Goal: Task Accomplishment & Management: Use online tool/utility

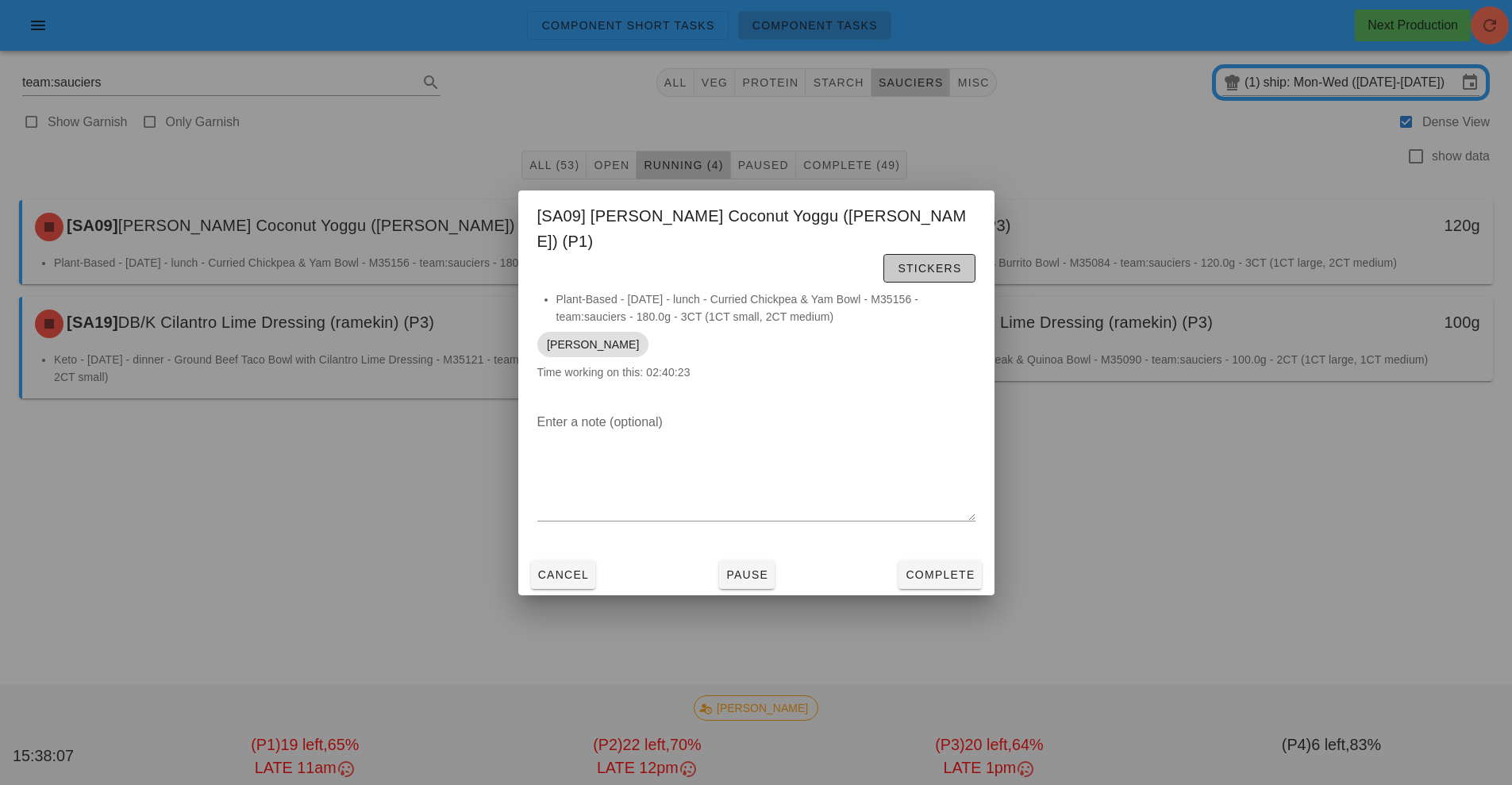
click at [947, 262] on span "Stickers" at bounding box center [929, 268] width 64 height 13
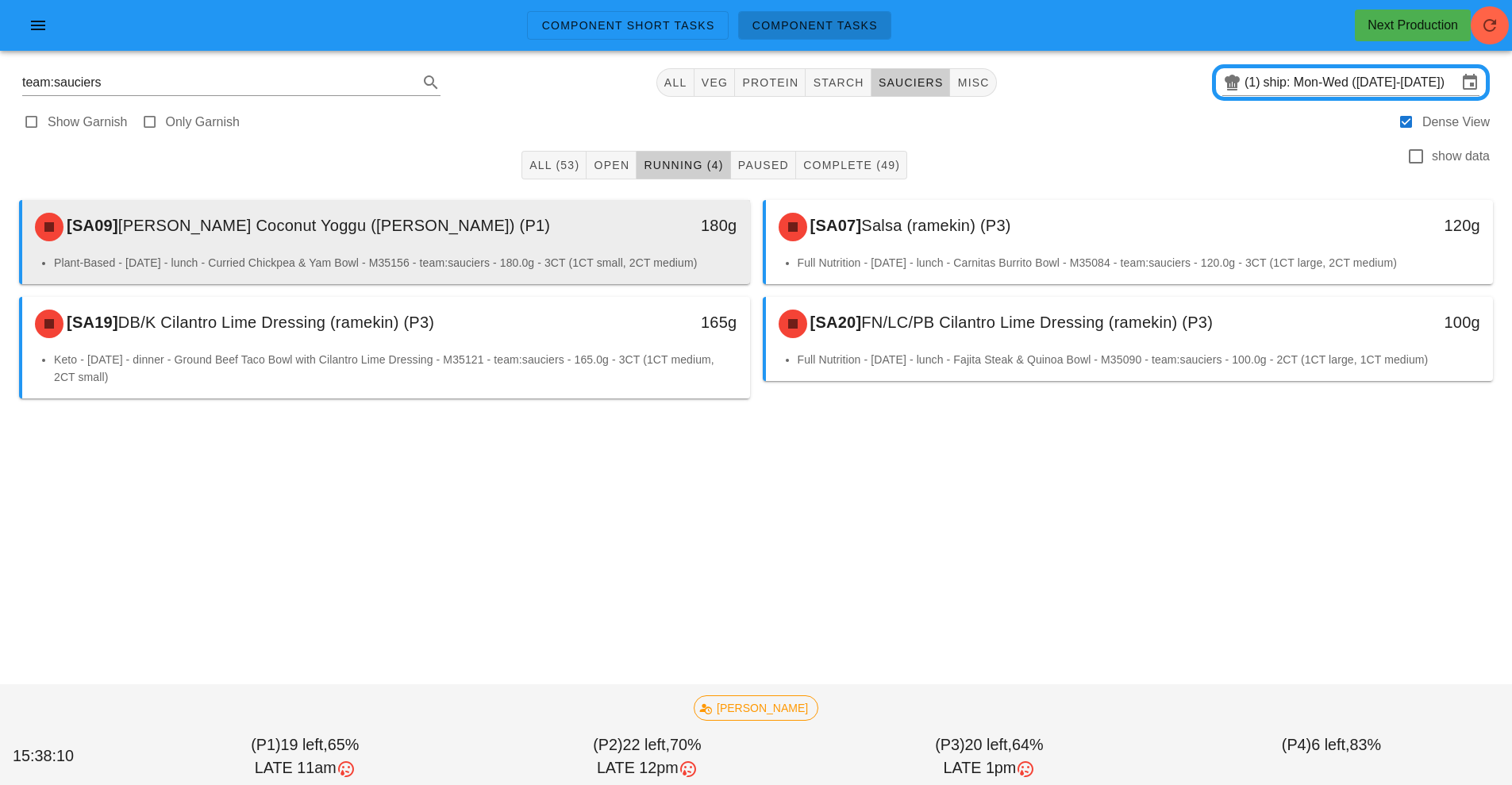
click at [670, 241] on div "180g" at bounding box center [656, 227] width 180 height 48
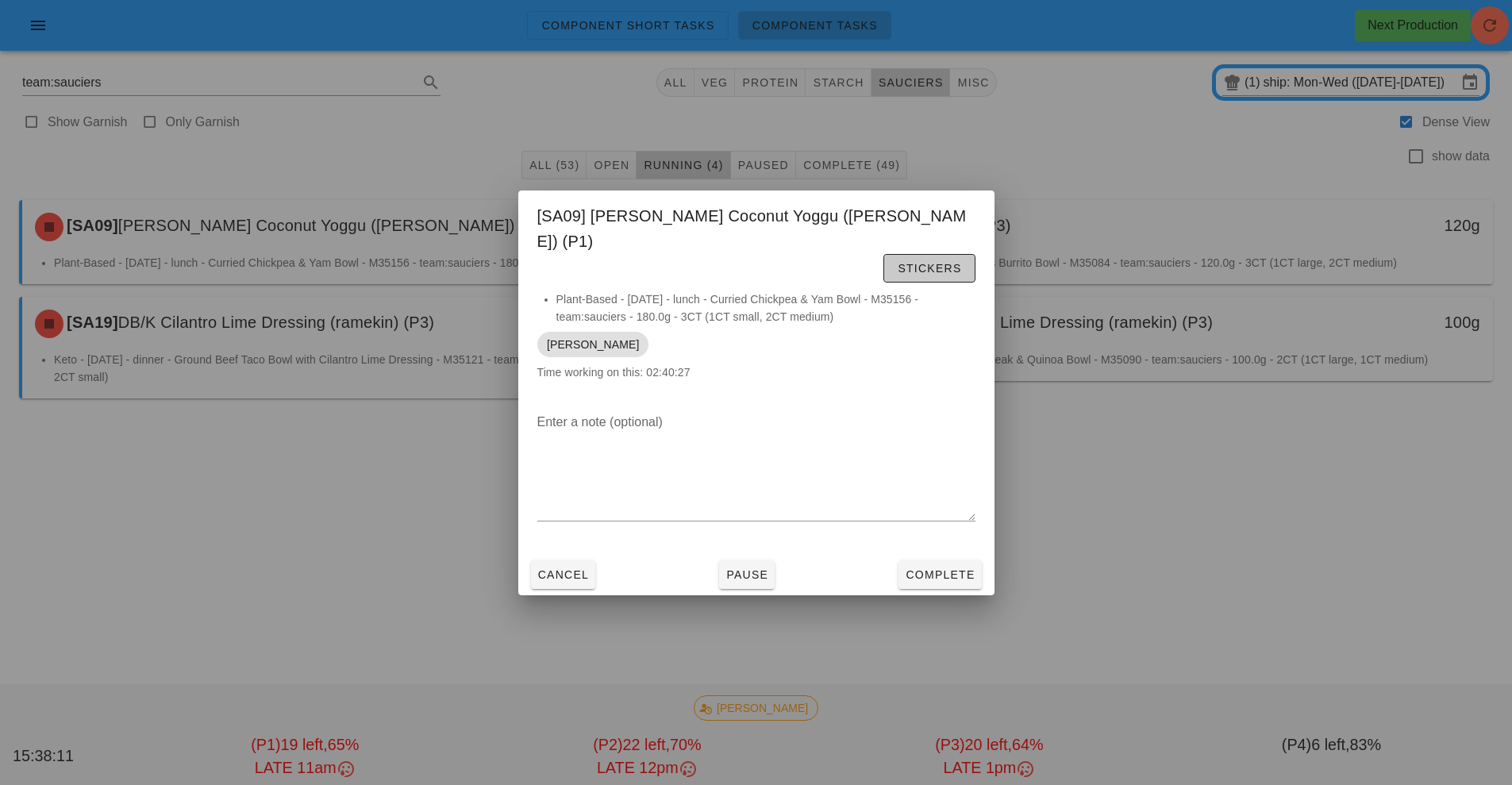
click at [947, 262] on span "Stickers" at bounding box center [929, 268] width 64 height 13
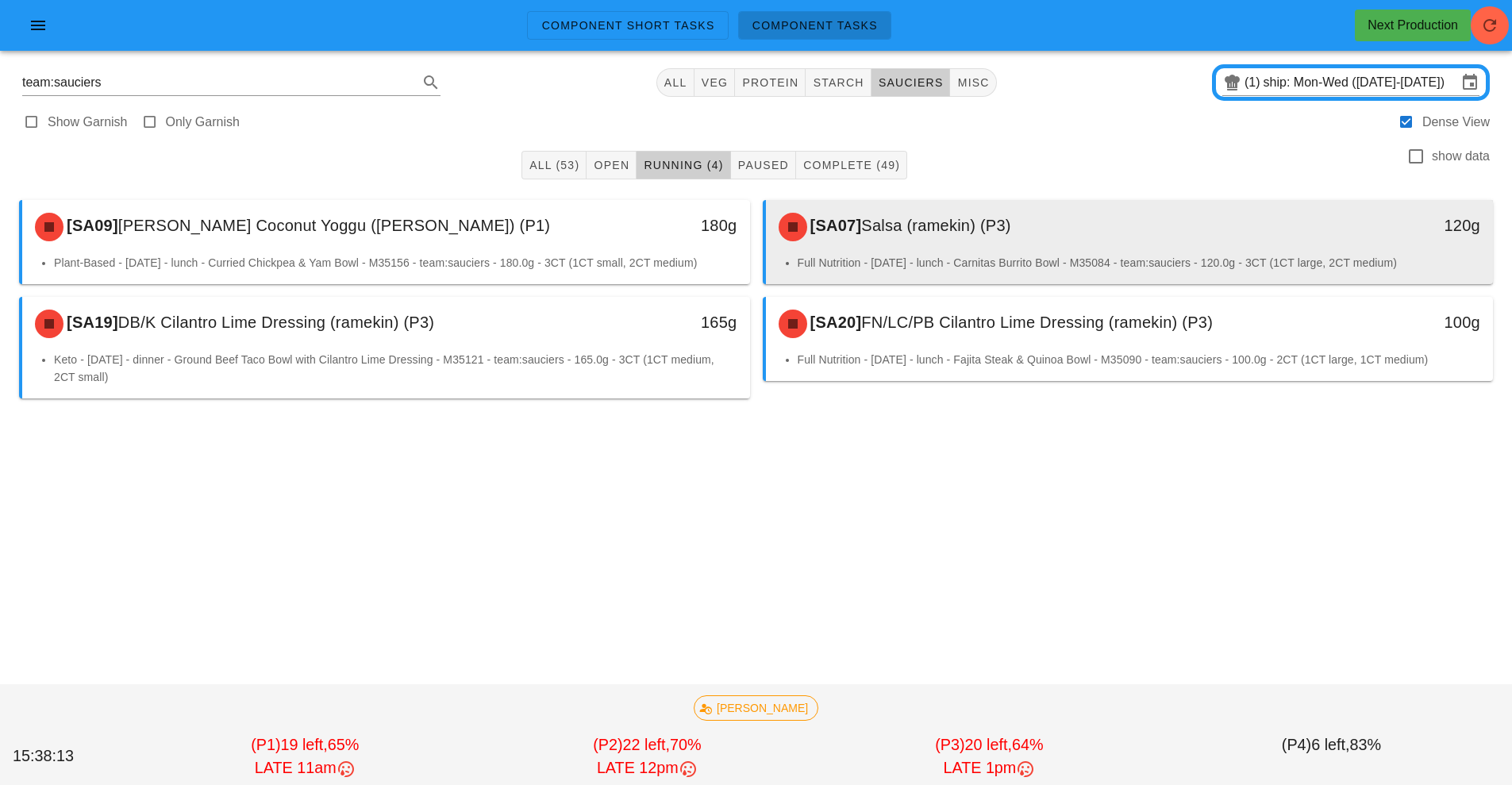
click at [951, 260] on li "Full Nutrition - Monday - lunch - Carnitas Burrito Bowl - M35084 - team:saucier…" at bounding box center [1139, 262] width 683 height 17
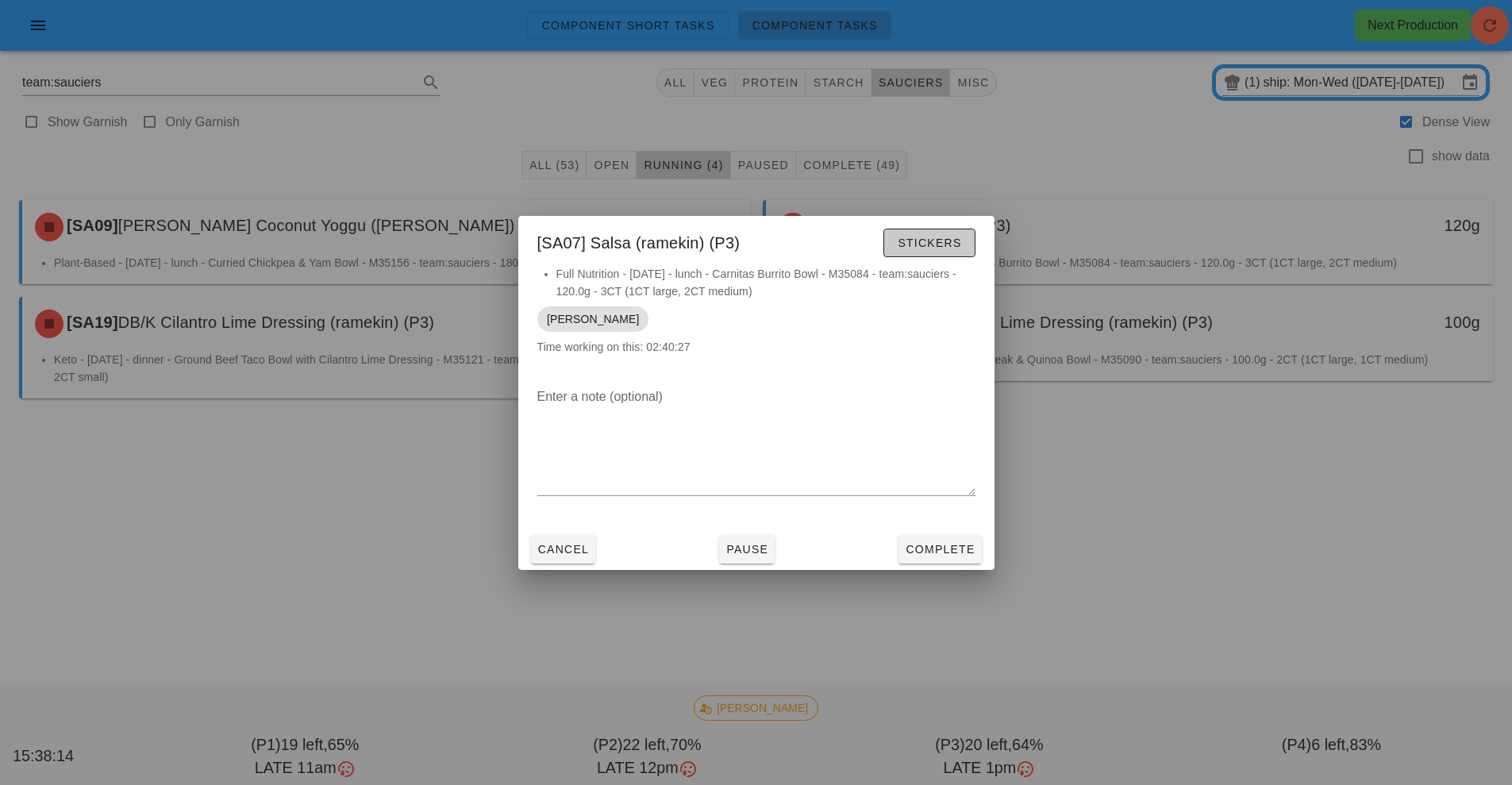
click at [947, 239] on span "Stickers" at bounding box center [929, 243] width 64 height 13
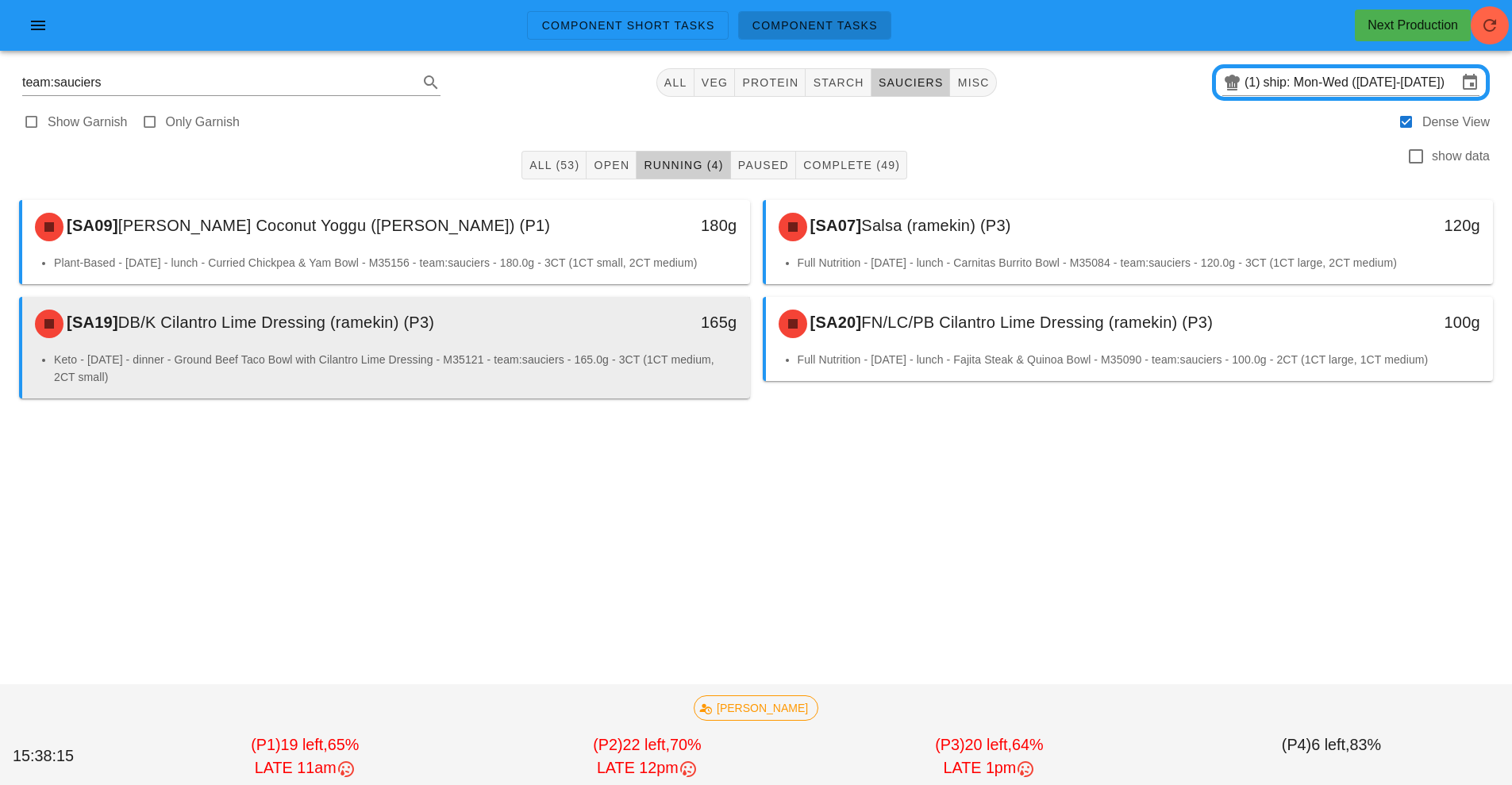
click at [628, 343] on div "165g" at bounding box center [656, 323] width 180 height 48
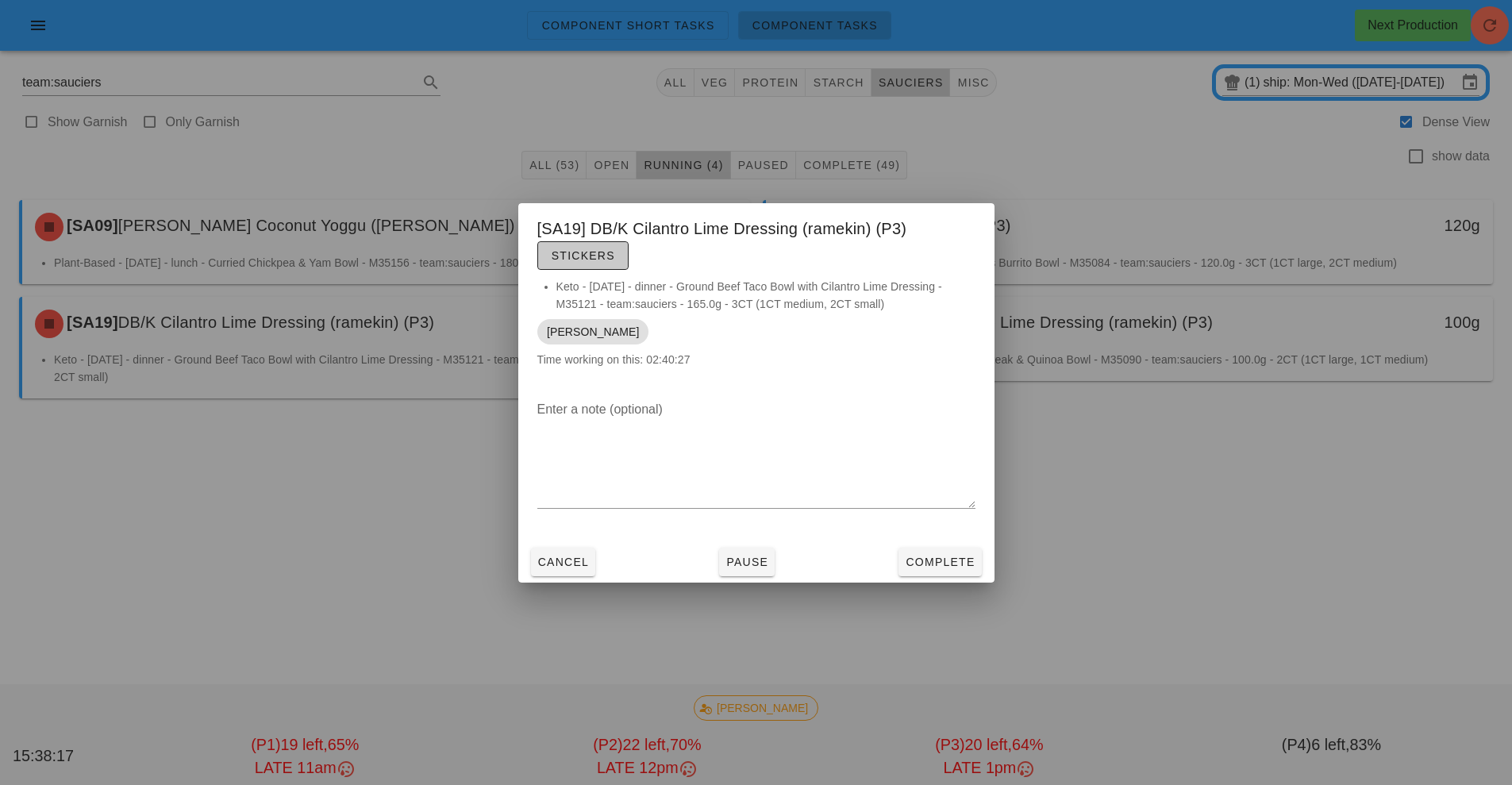
click at [596, 260] on span "Stickers" at bounding box center [583, 256] width 64 height 13
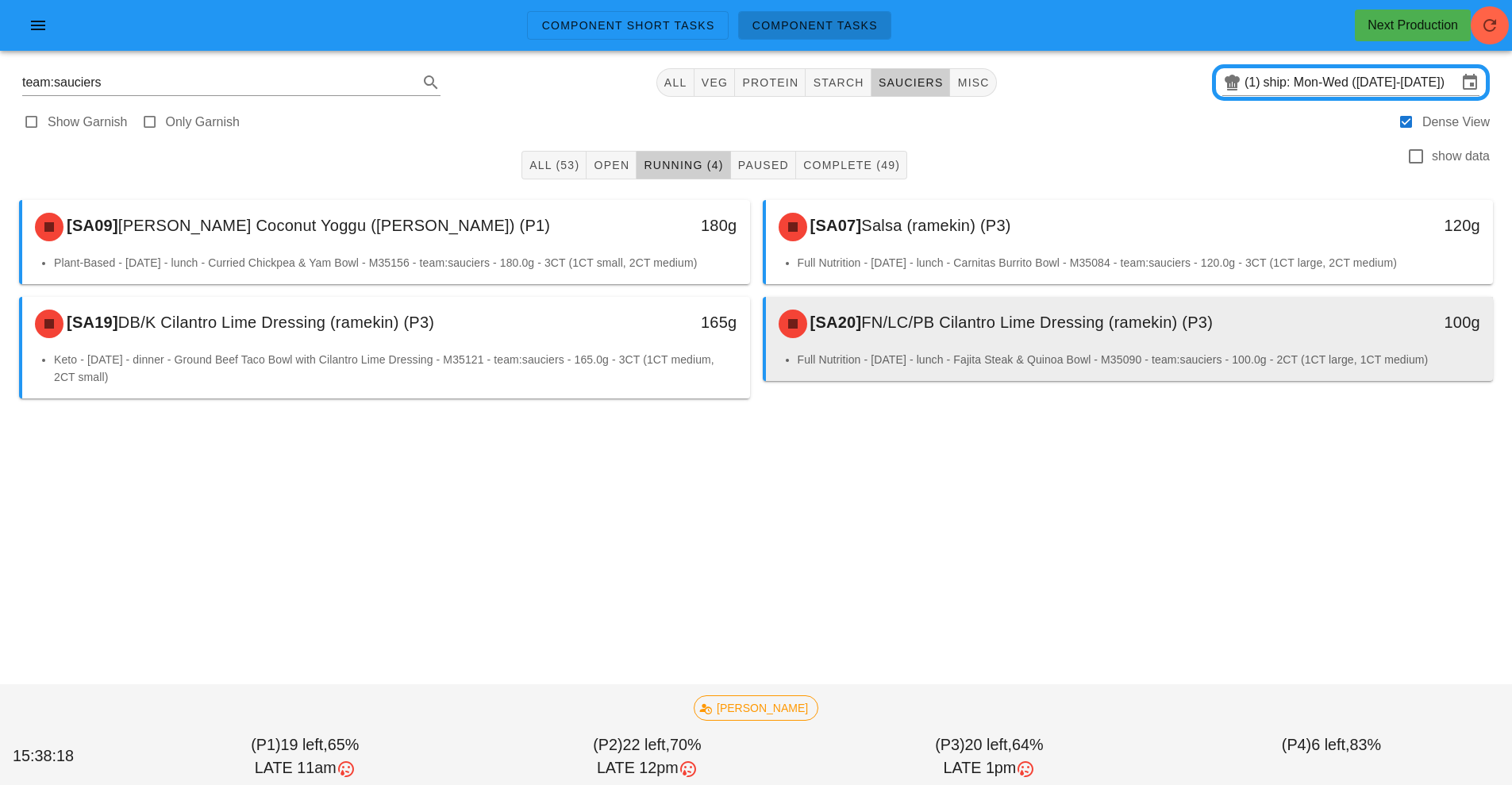
click at [943, 356] on li "Full Nutrition - Wednesday - lunch - Fajita Steak & Quinoa Bowl - M35090 - team…" at bounding box center [1139, 359] width 683 height 17
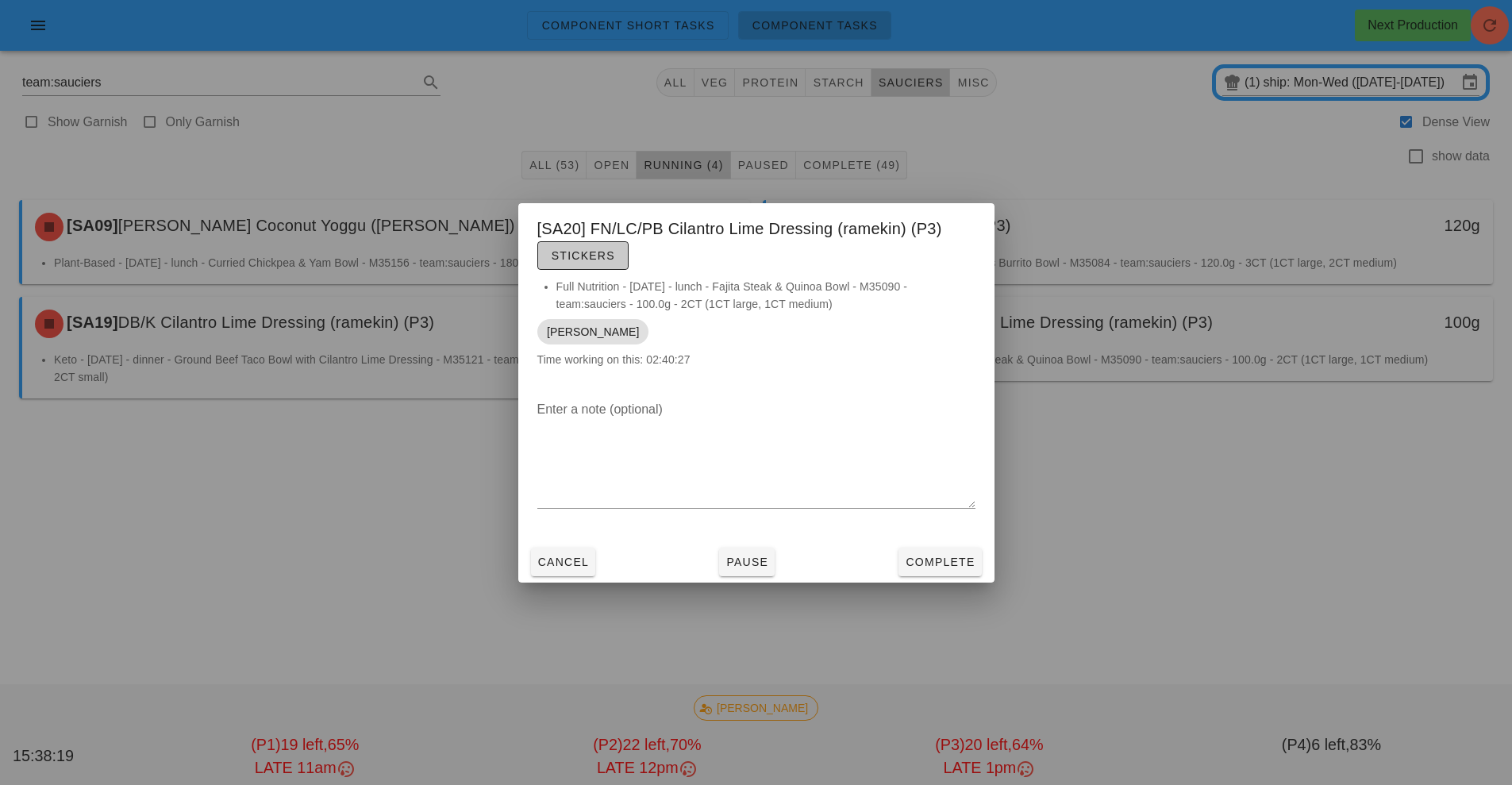
click at [587, 254] on span "Stickers" at bounding box center [583, 256] width 64 height 13
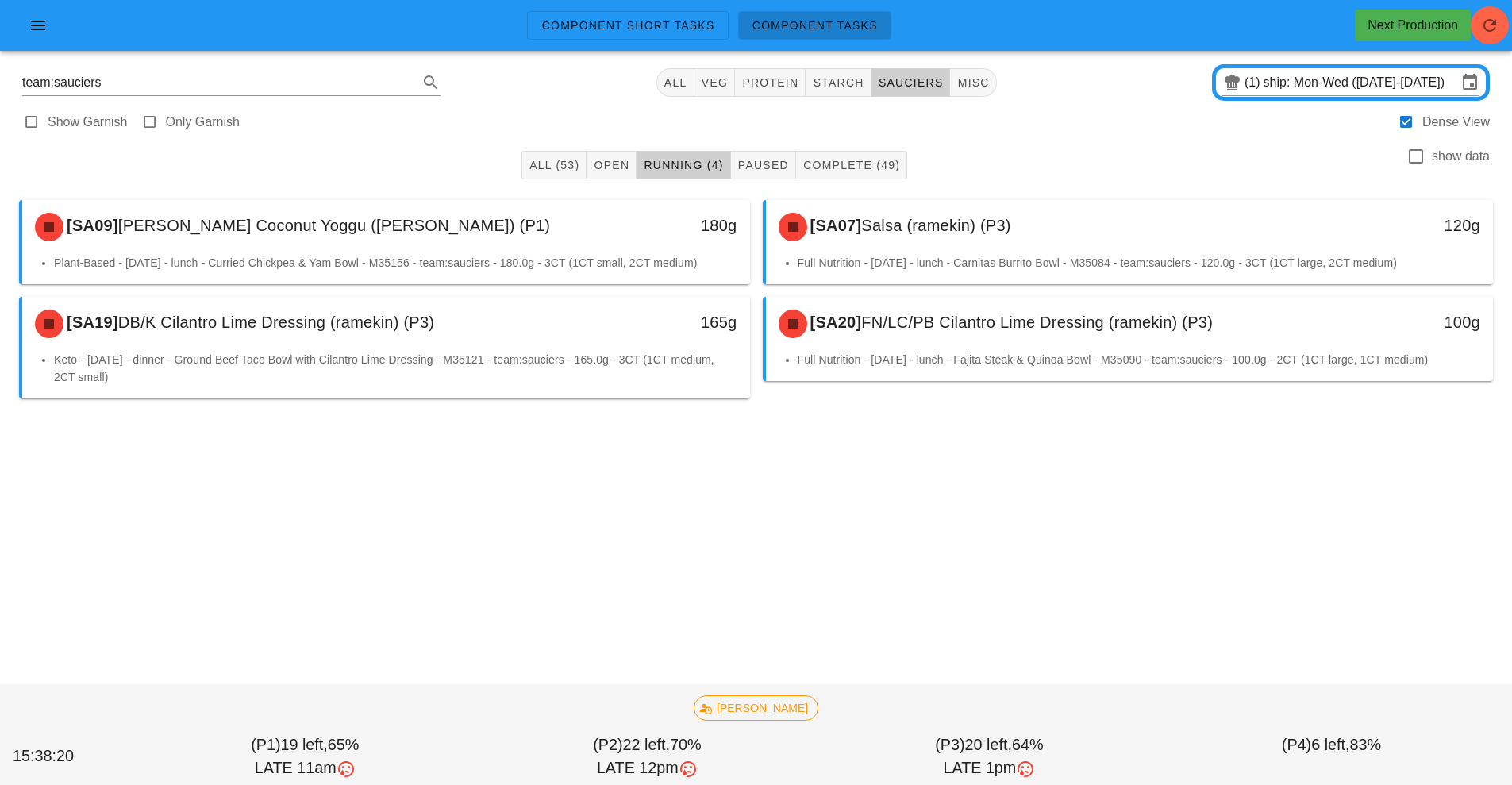
click at [984, 519] on div "Component Short Tasks Component Tasks Next Production team:sauciers All veg pro…" at bounding box center [756, 392] width 1512 height 785
click at [1501, 31] on span "button" at bounding box center [1489, 25] width 38 height 19
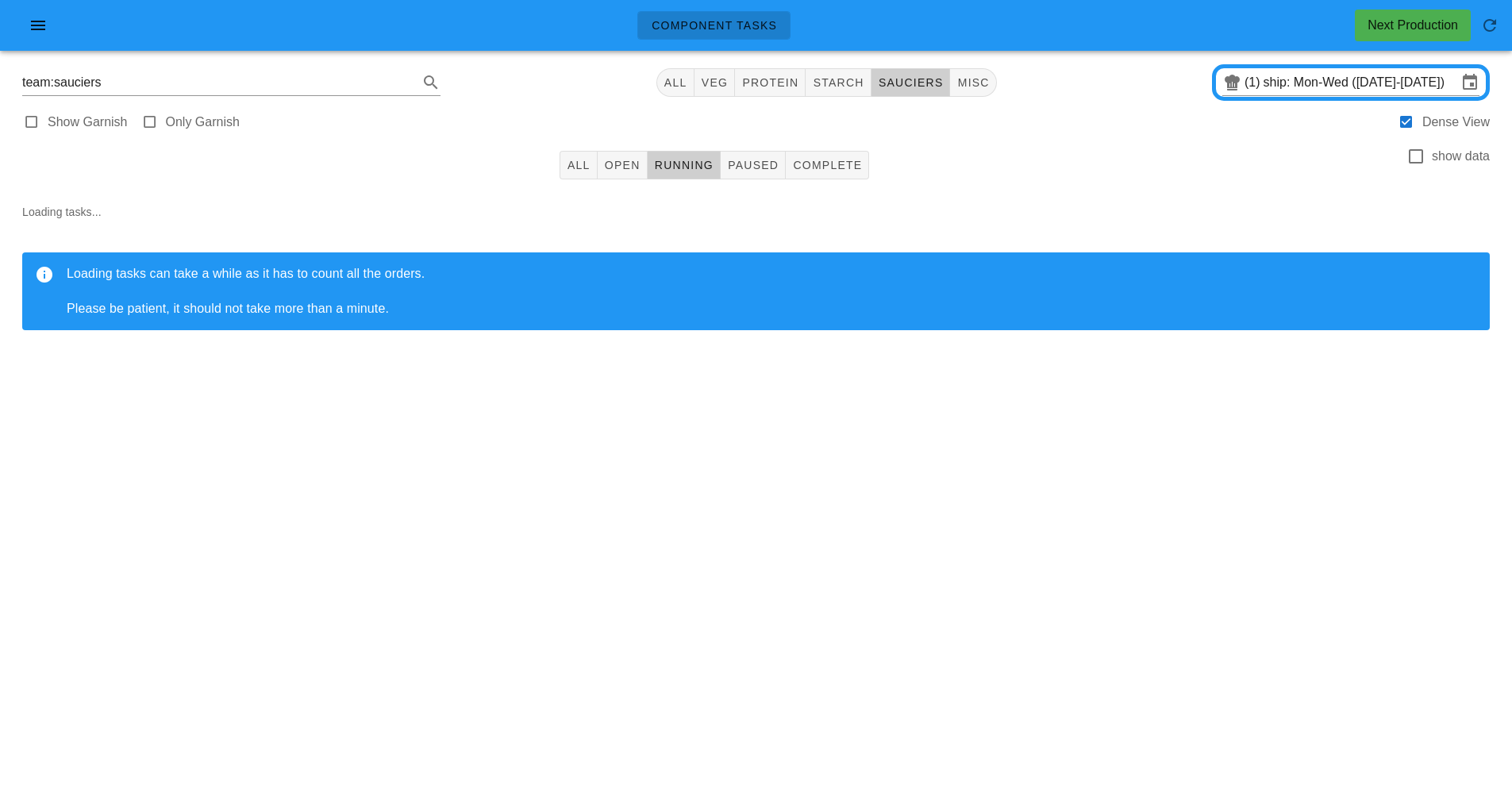
click at [1077, 456] on div "Component Tasks Next Production team:sauciers All veg protein starch sauciers m…" at bounding box center [756, 392] width 1512 height 785
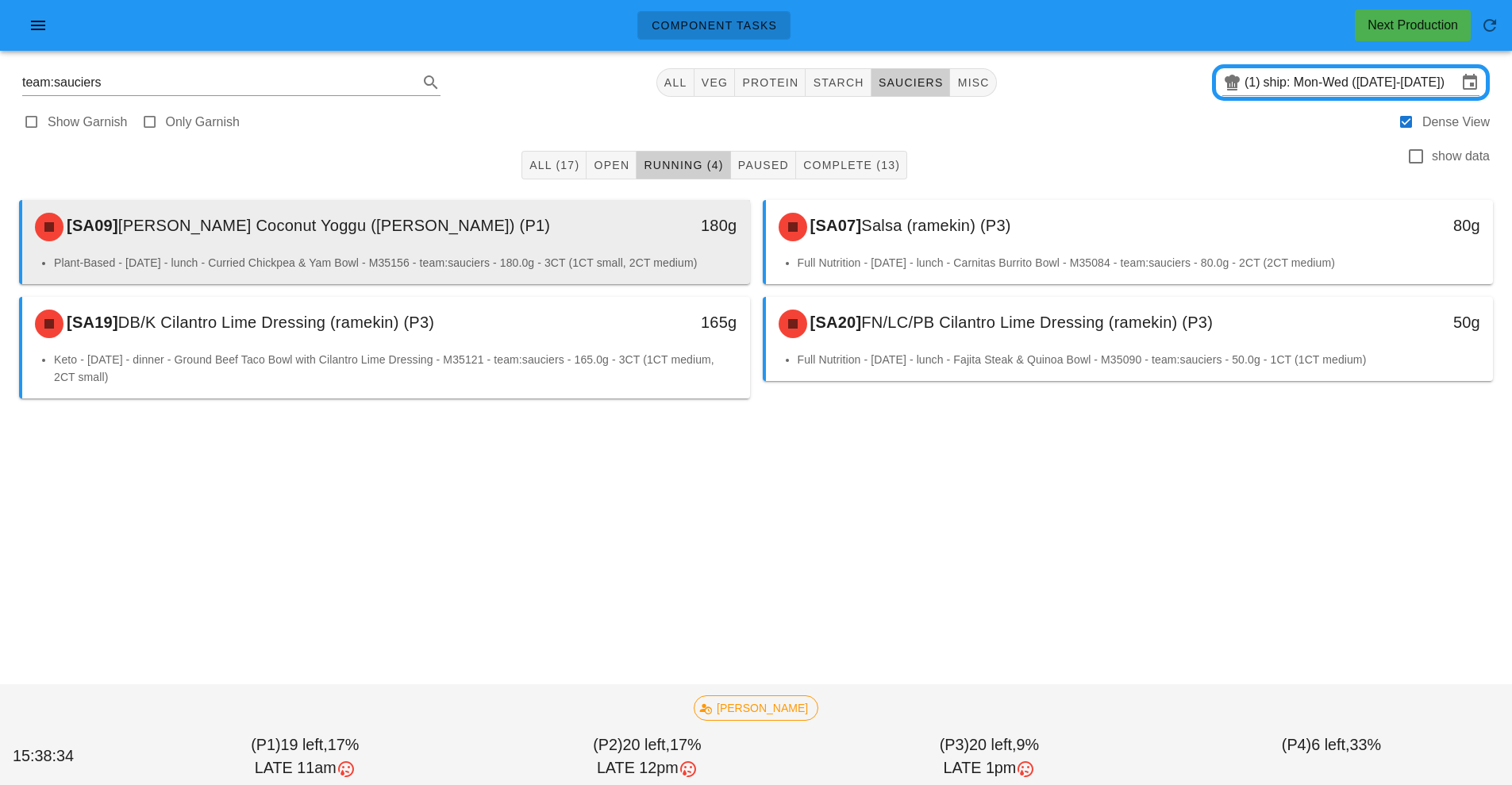
click at [524, 262] on li "Plant-Based - [DATE] - lunch - Curried Chickpea & Yam Bowl - M35156 - team:sauc…" at bounding box center [395, 262] width 683 height 17
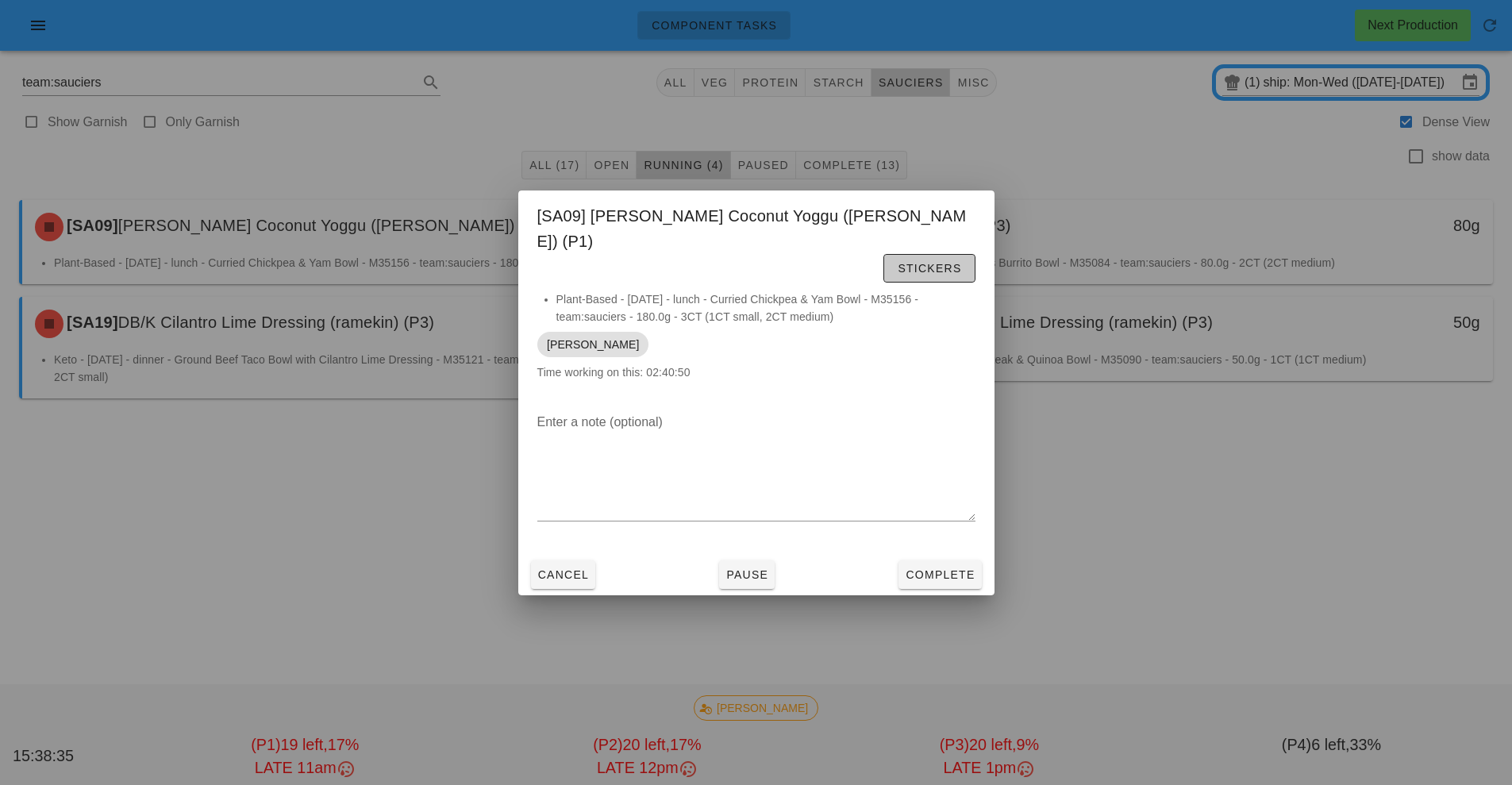
click at [918, 262] on span "Stickers" at bounding box center [929, 268] width 64 height 13
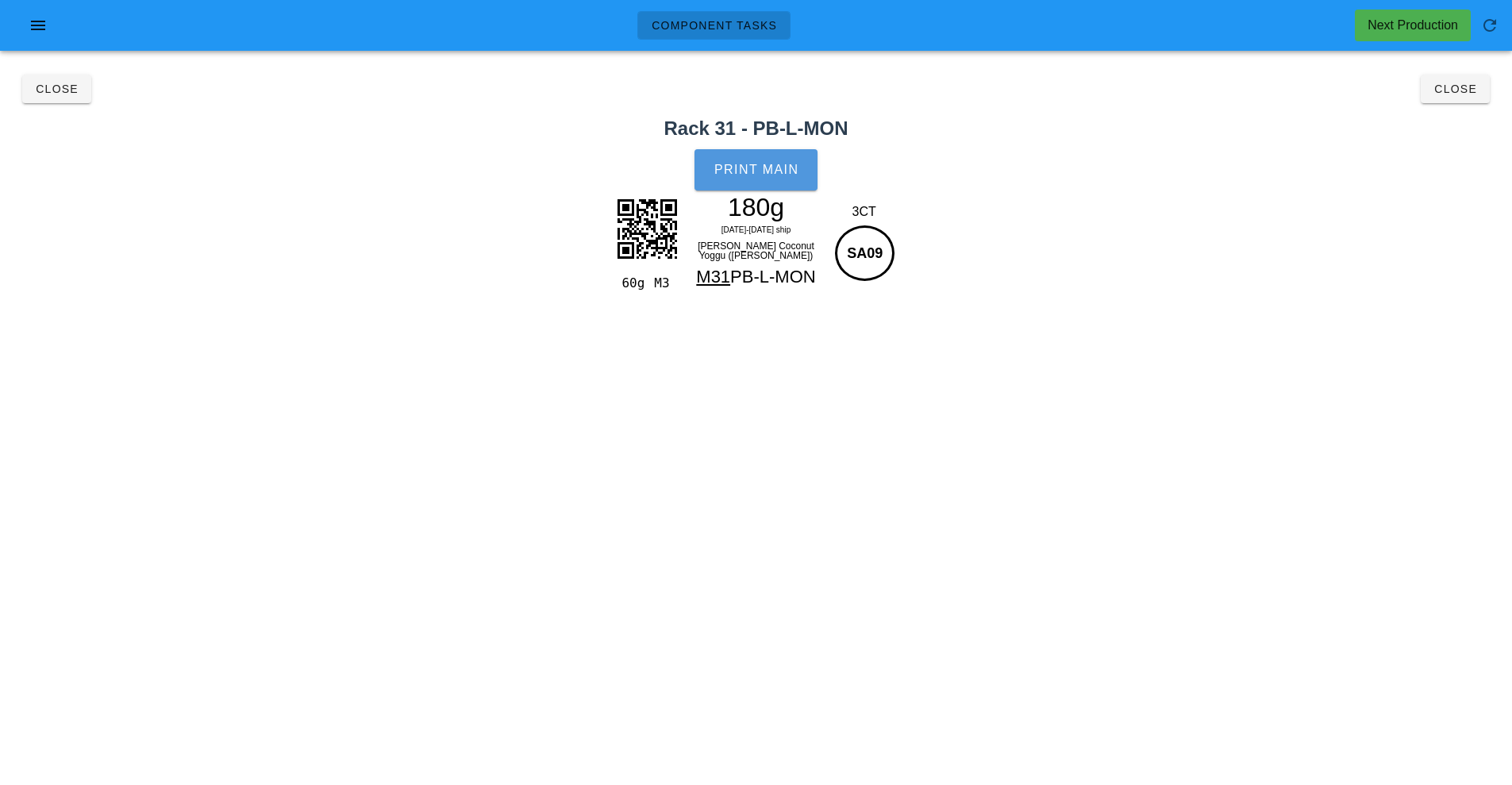
click at [739, 155] on button "Print Main" at bounding box center [756, 170] width 122 height 41
click at [1467, 99] on button "Close" at bounding box center [1455, 89] width 69 height 28
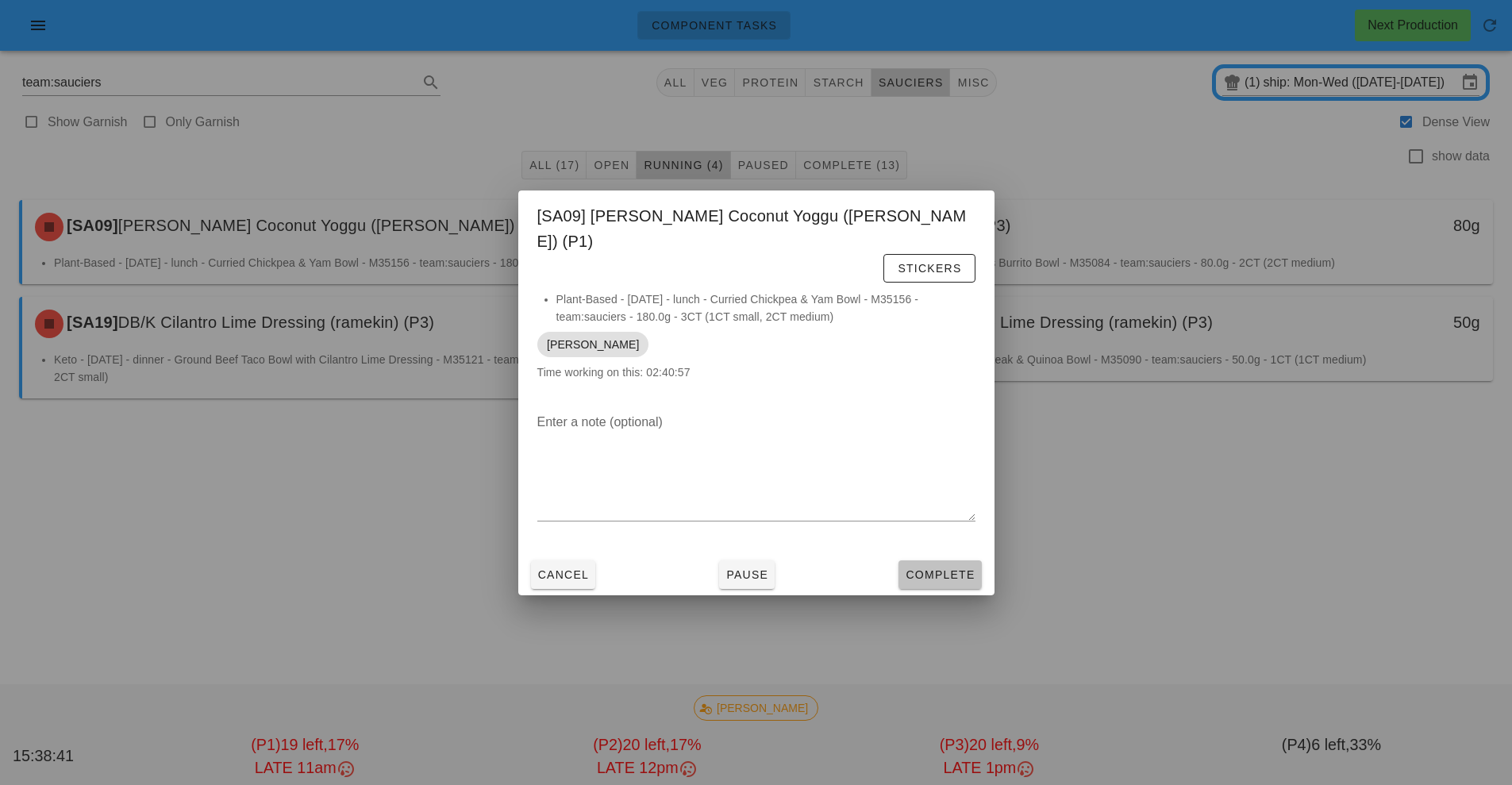
click at [973, 569] on span "Complete" at bounding box center [940, 575] width 70 height 13
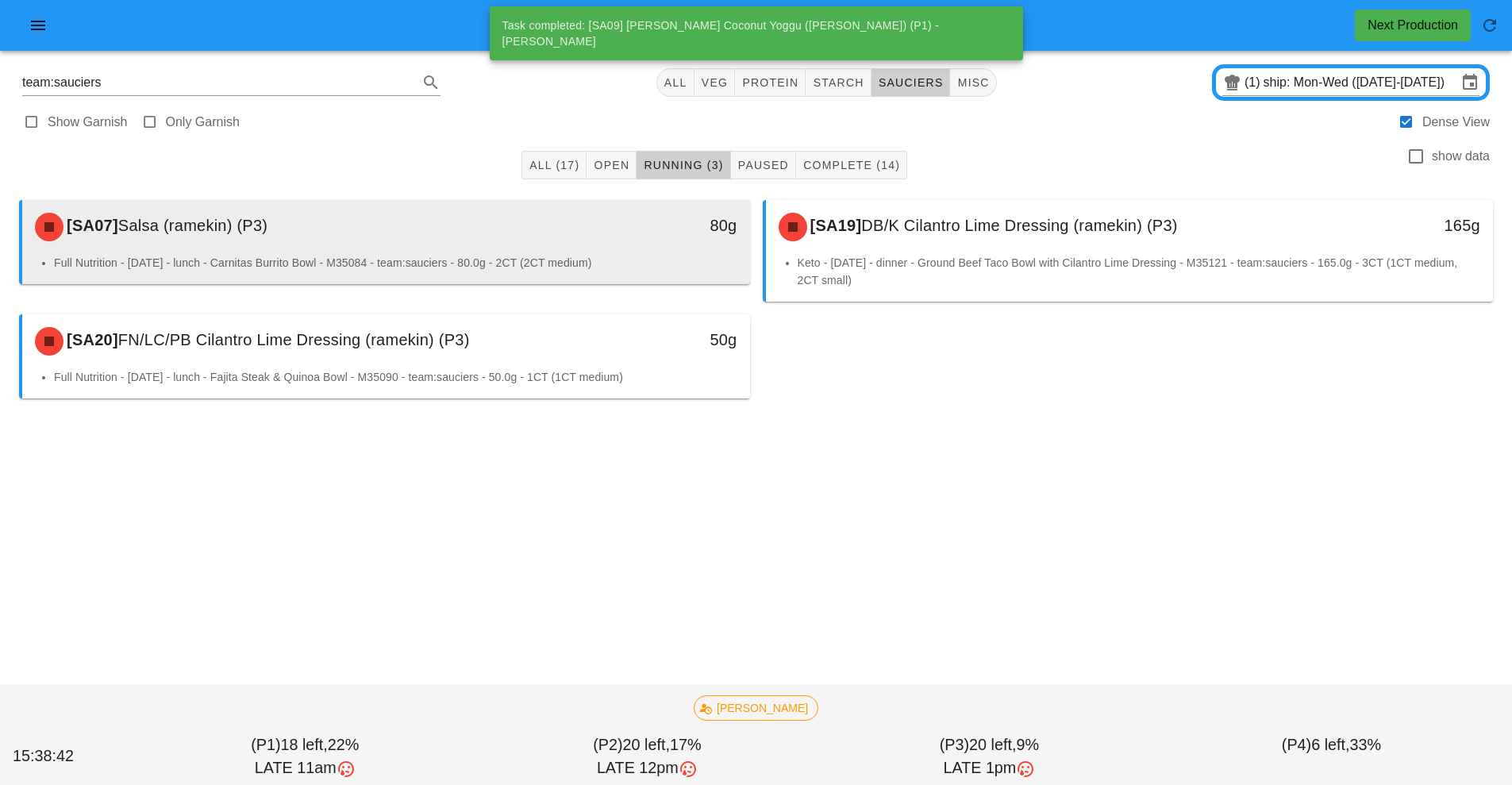
click at [614, 233] on div "80g" at bounding box center [656, 225] width 161 height 25
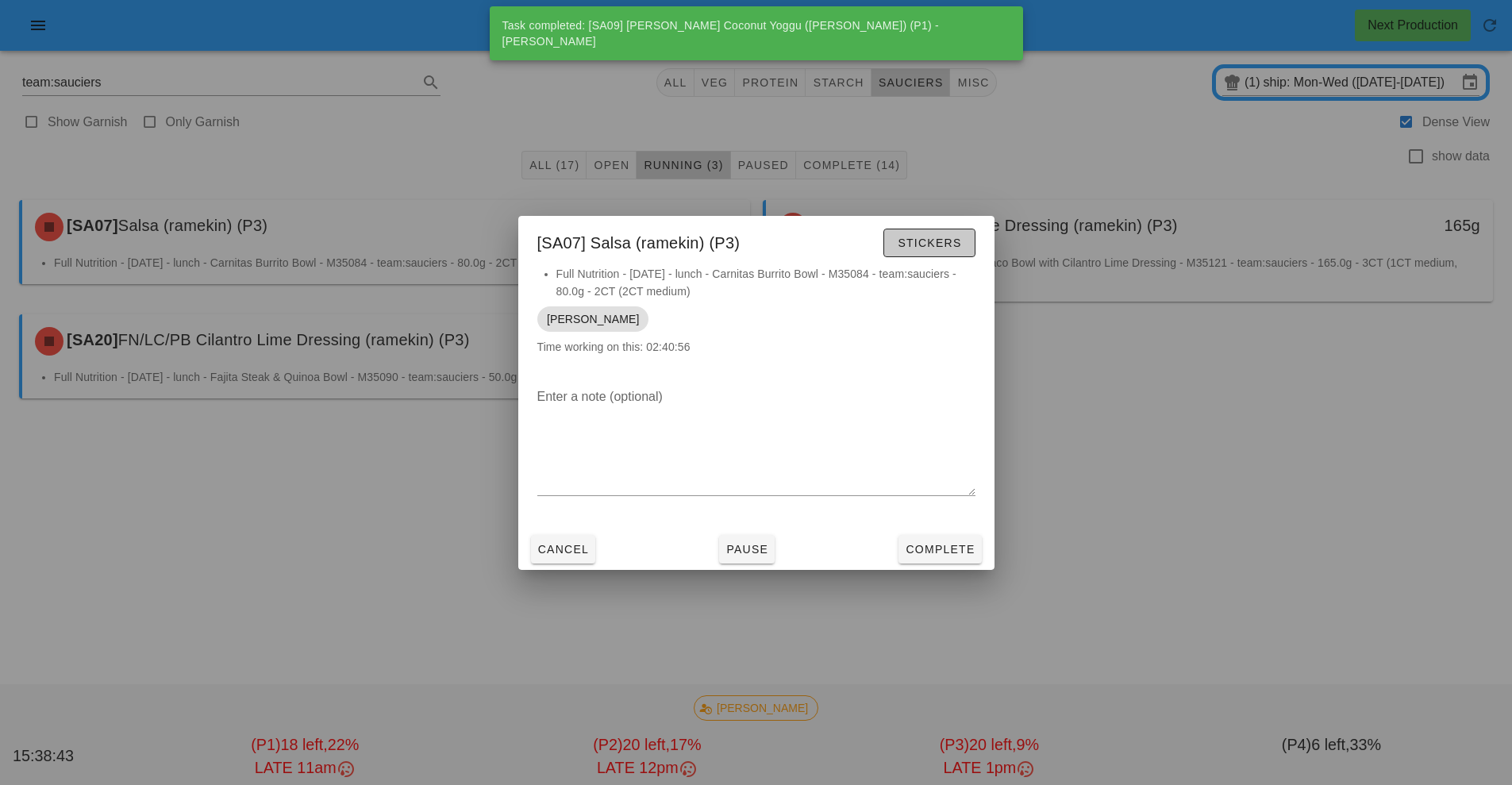
click at [938, 244] on span "Stickers" at bounding box center [929, 243] width 64 height 13
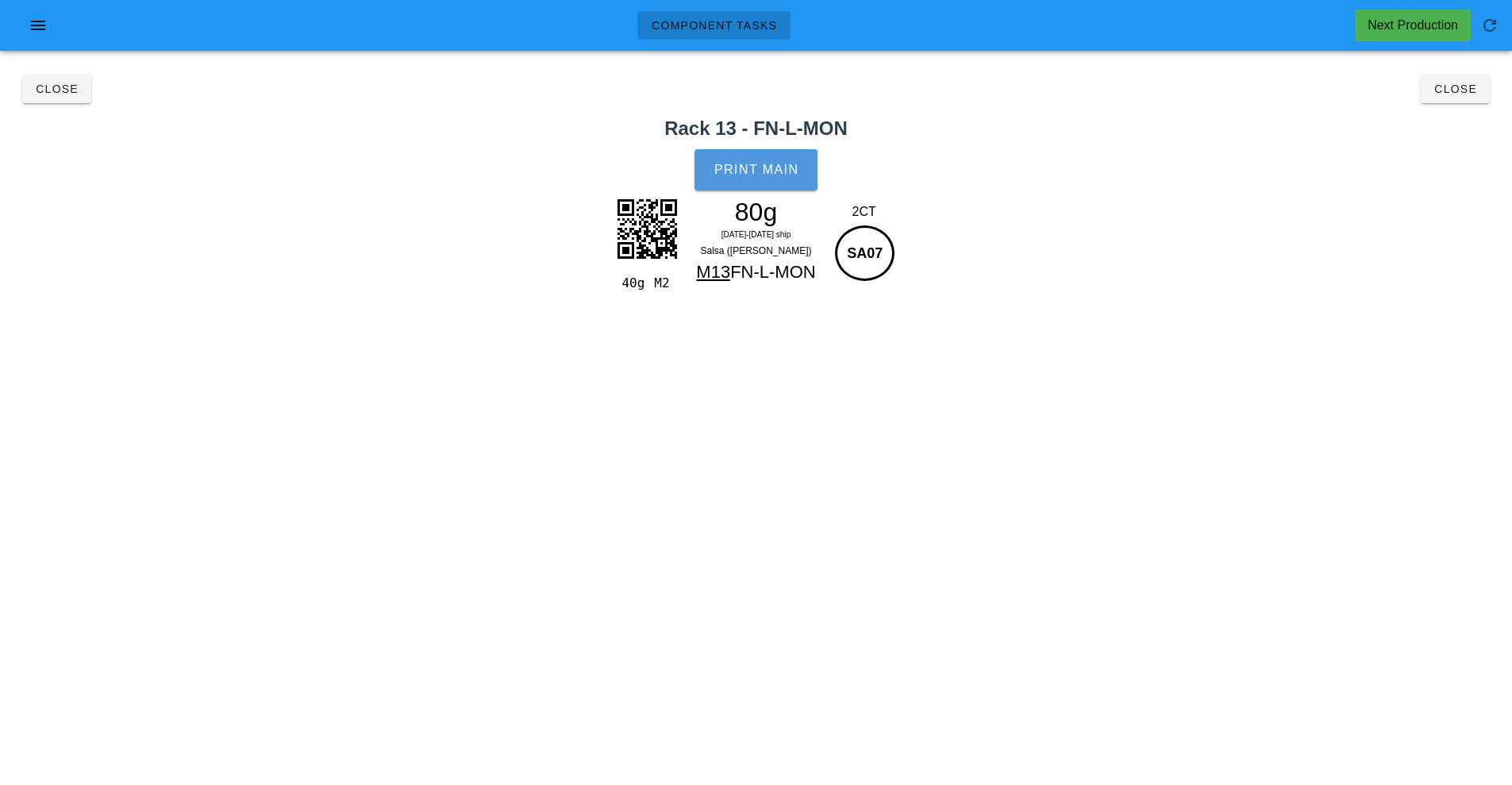
click at [766, 162] on button "Print Main" at bounding box center [756, 170] width 122 height 41
click at [1481, 76] on button "Close" at bounding box center [1455, 89] width 69 height 28
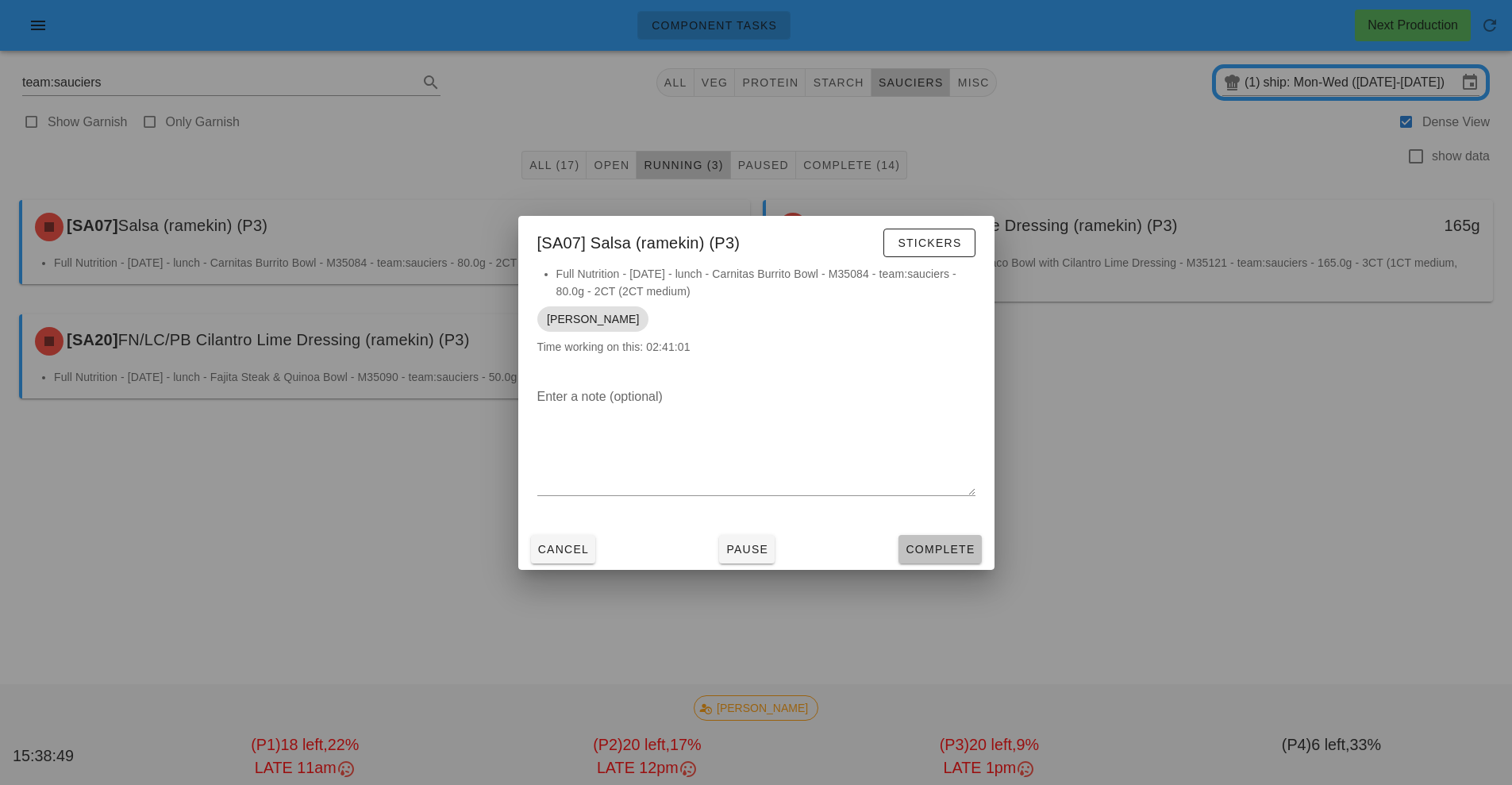
click at [963, 557] on button "Complete" at bounding box center [940, 549] width 83 height 28
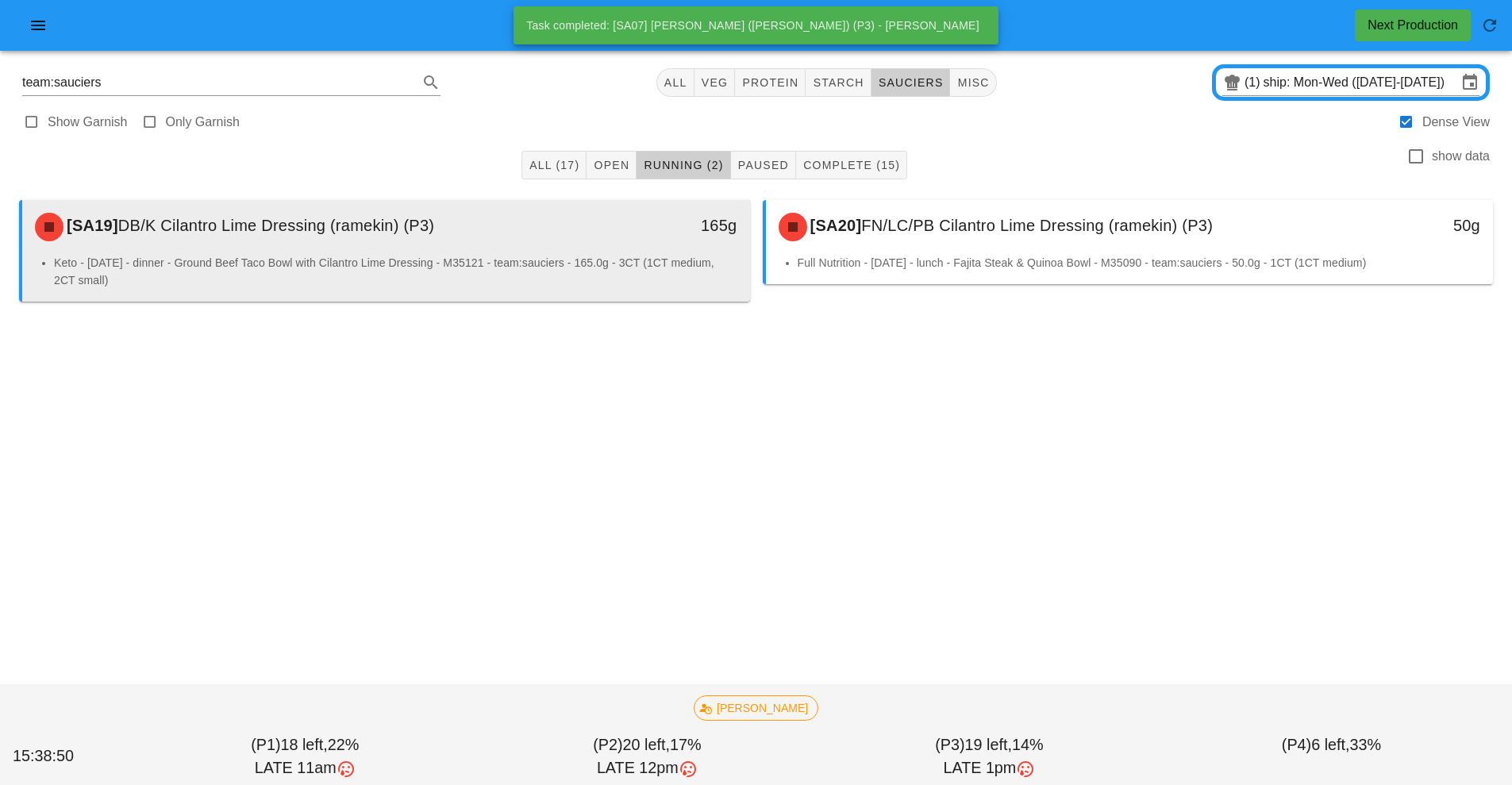
click at [648, 275] on li "Keto - [DATE] - dinner - Ground Beef Taco Bowl with Cilantro Lime Dressing - M3…" at bounding box center [395, 271] width 683 height 35
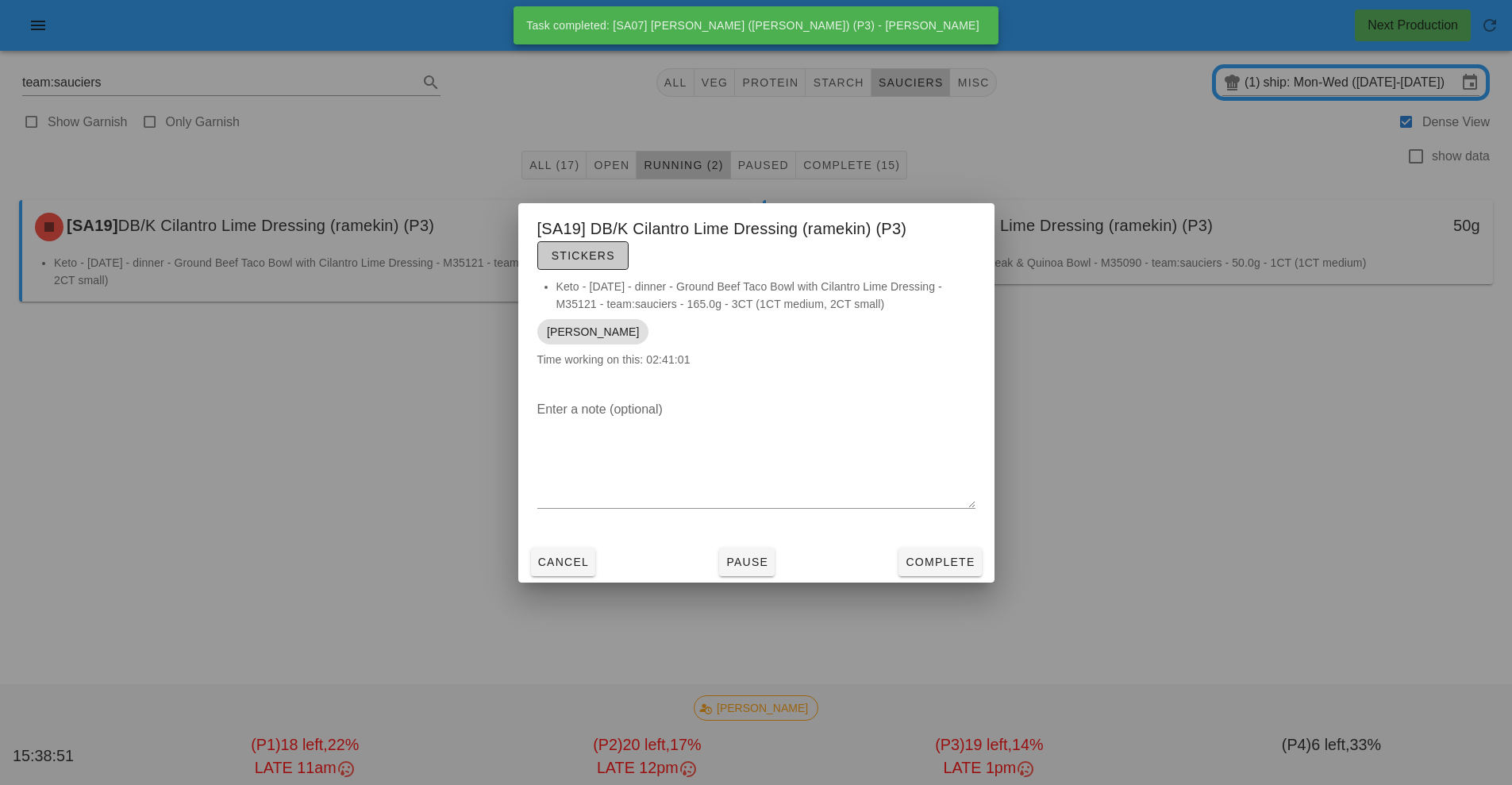
click at [613, 258] on span "Stickers" at bounding box center [583, 256] width 64 height 13
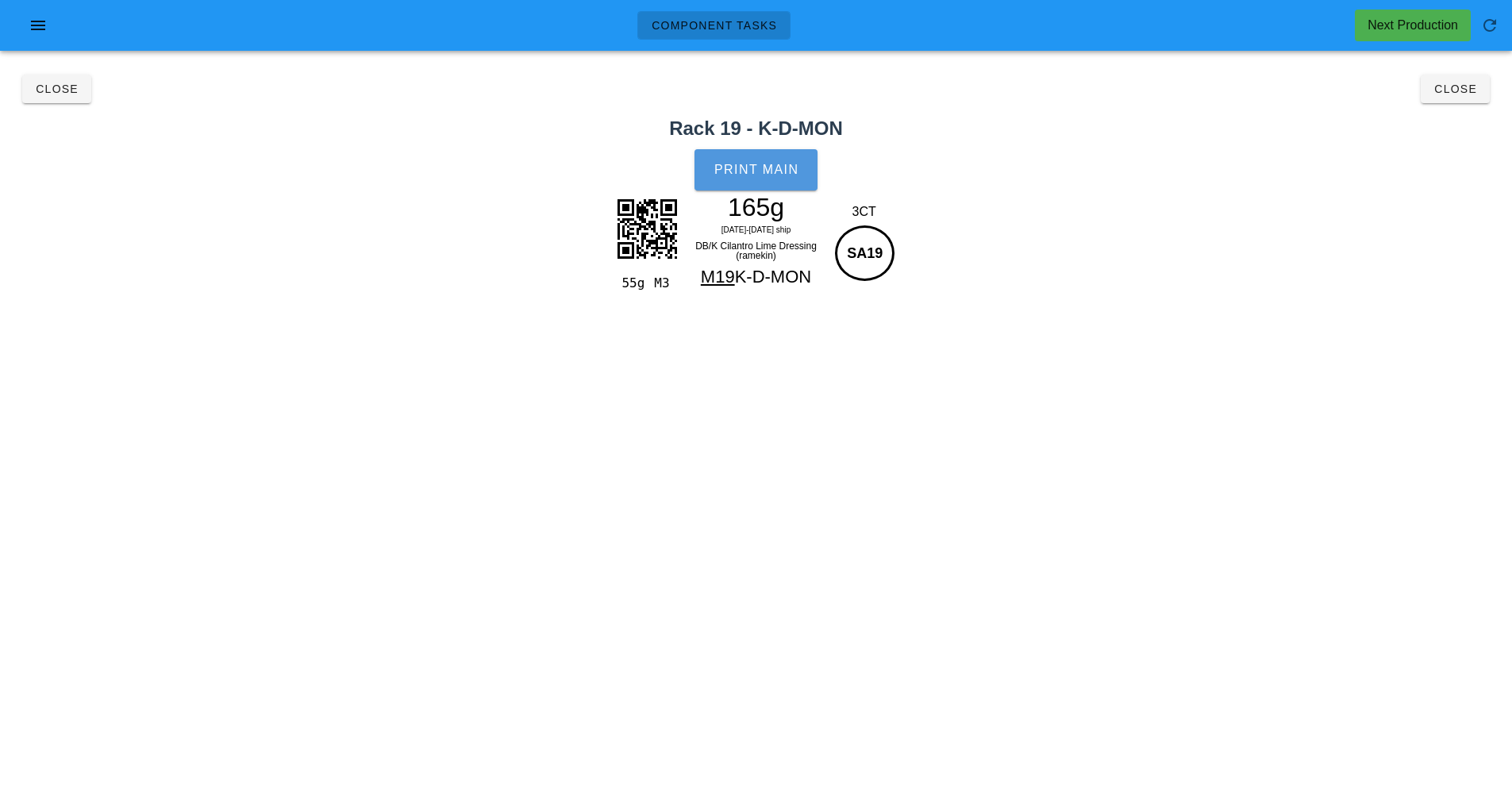
click at [786, 154] on button "Print Main" at bounding box center [756, 170] width 122 height 41
click at [1465, 89] on span "Close" at bounding box center [1455, 89] width 44 height 13
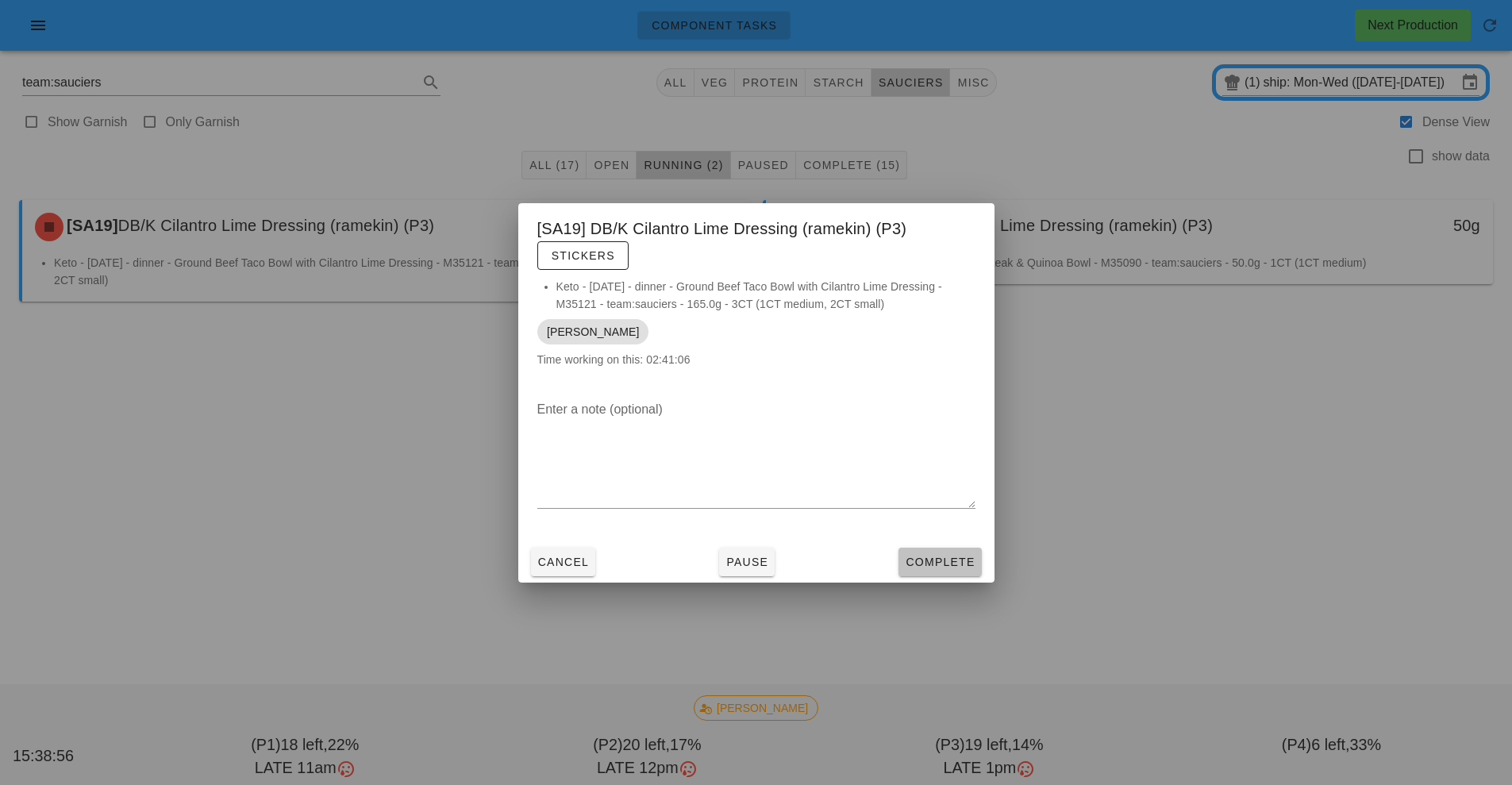
click at [966, 548] on button "Complete" at bounding box center [940, 562] width 83 height 28
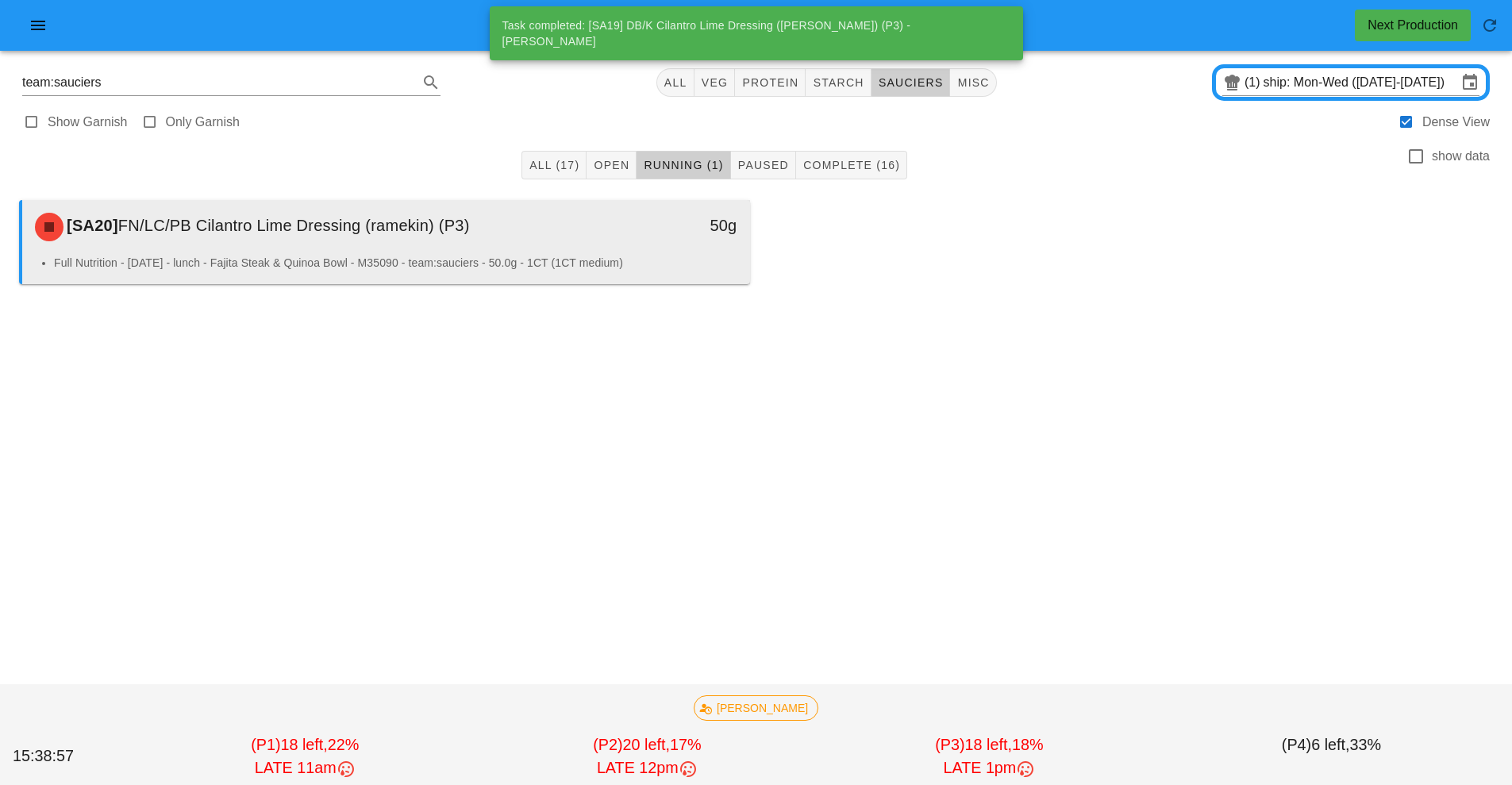
click at [605, 249] on div "50g" at bounding box center [656, 227] width 180 height 48
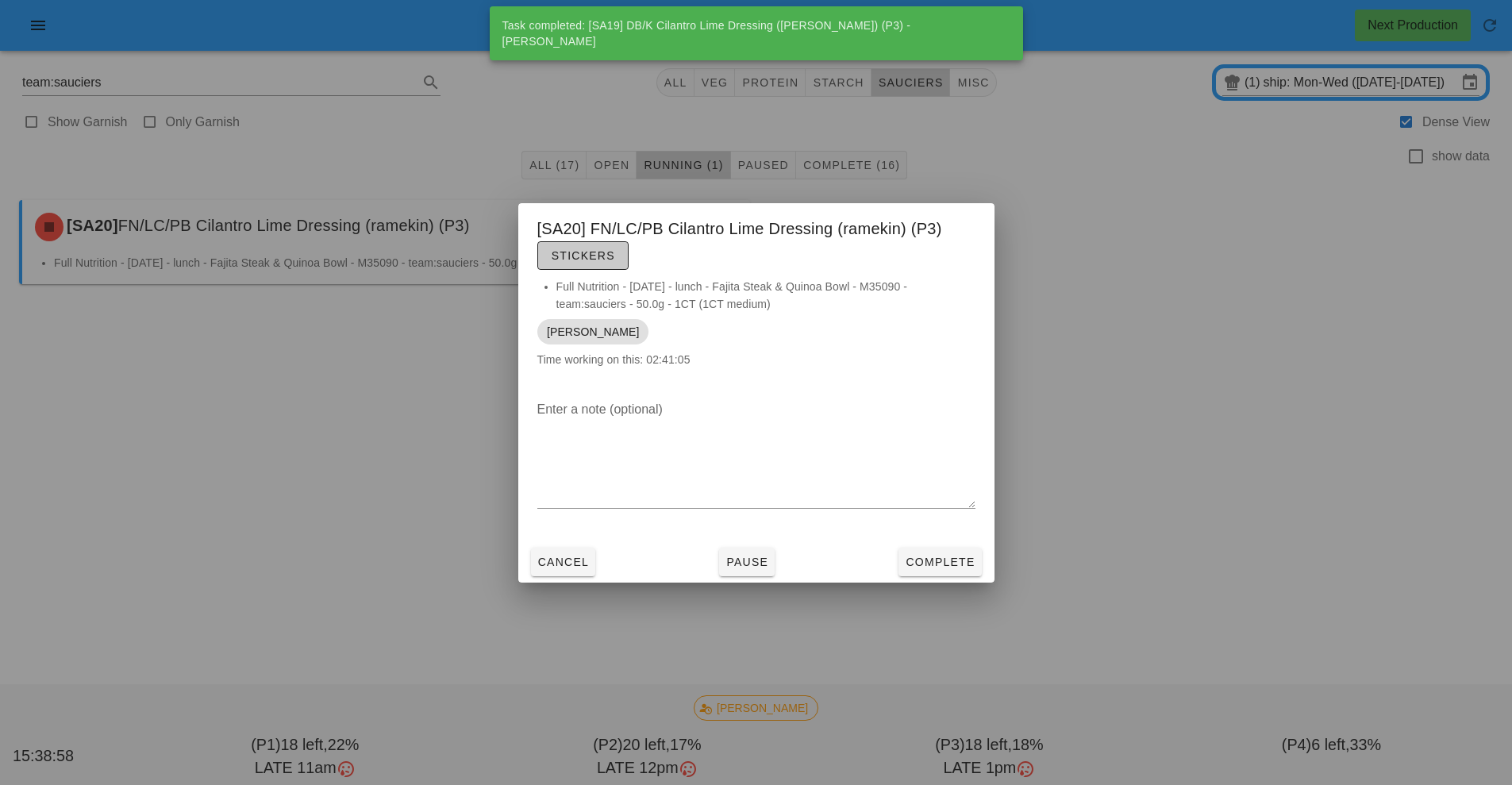
click at [622, 241] on button "Stickers" at bounding box center [583, 255] width 91 height 28
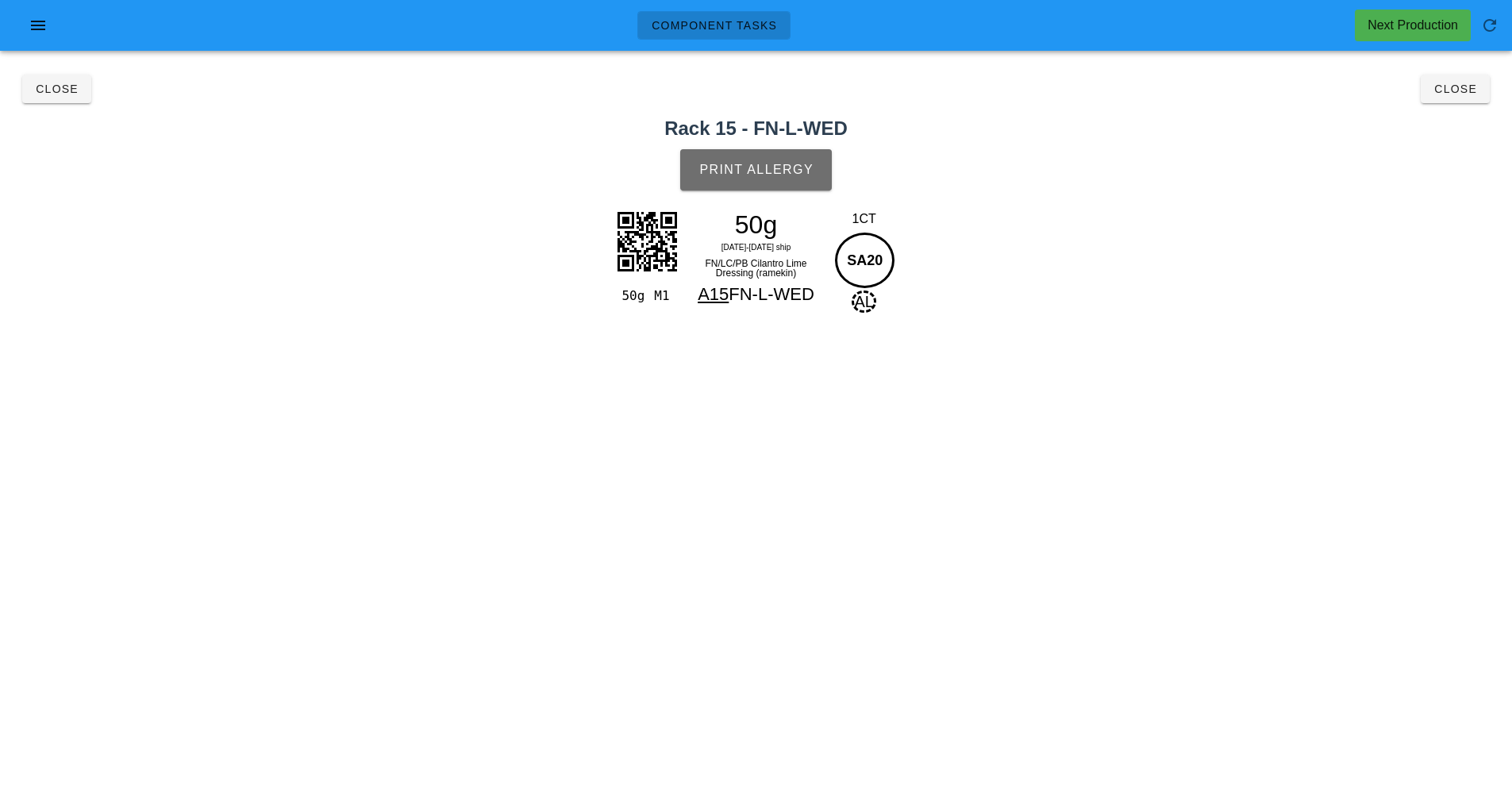
click at [787, 166] on span "Print Allergy" at bounding box center [756, 170] width 115 height 15
click at [1462, 97] on button "Close" at bounding box center [1455, 89] width 69 height 28
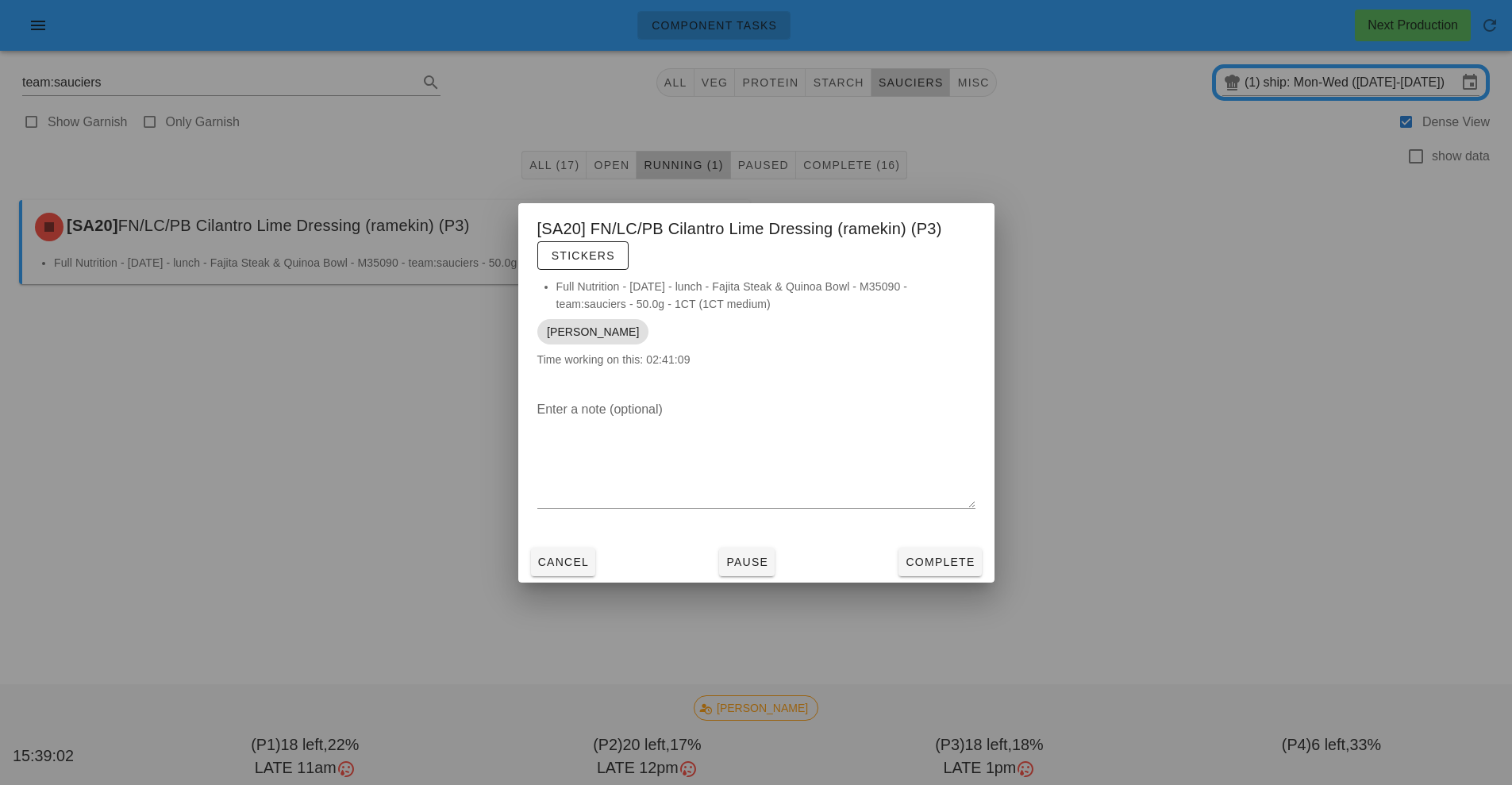
click at [1462, 104] on div at bounding box center [756, 392] width 1512 height 785
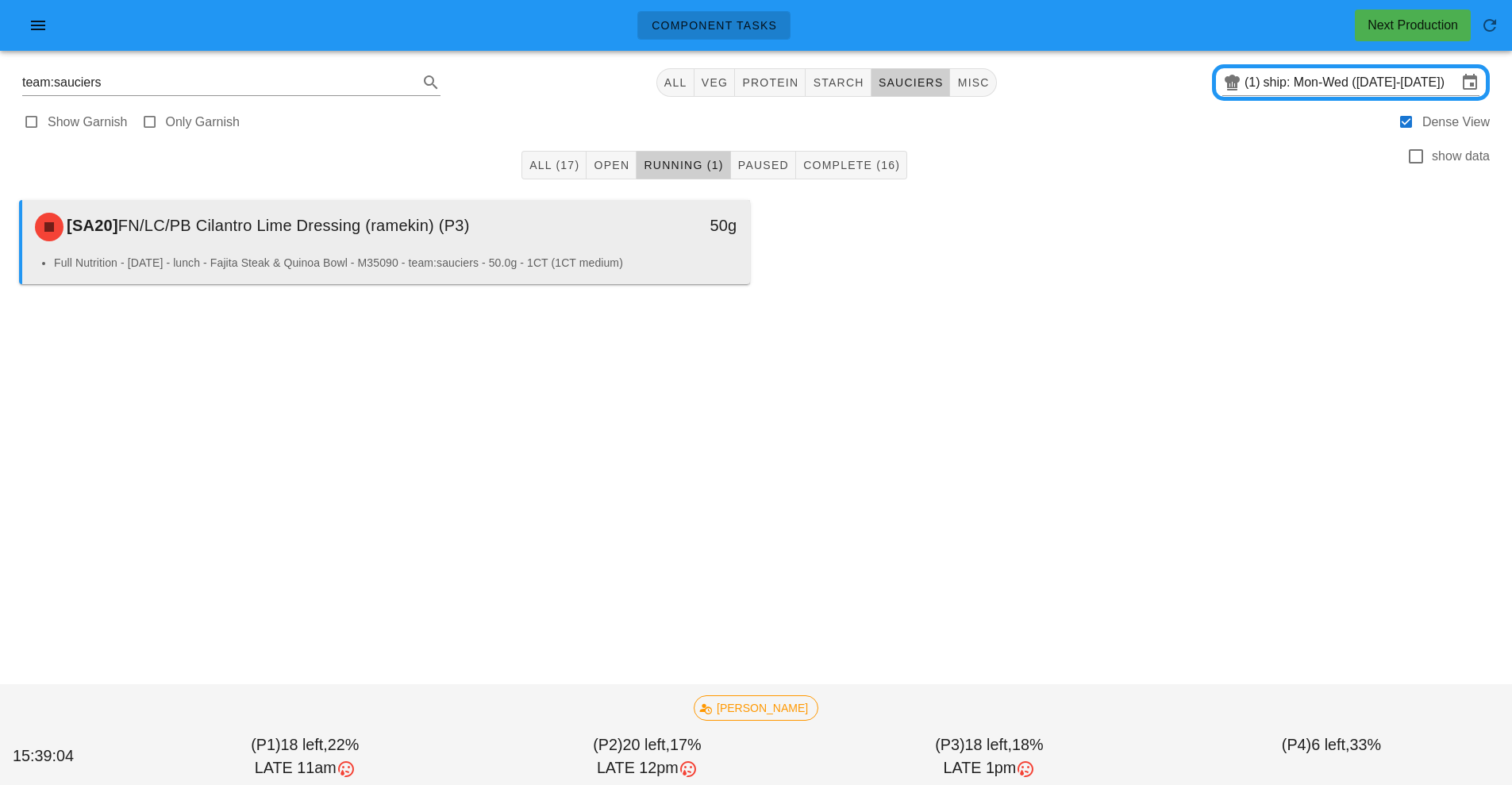
click at [643, 247] on div "50g" at bounding box center [656, 227] width 180 height 48
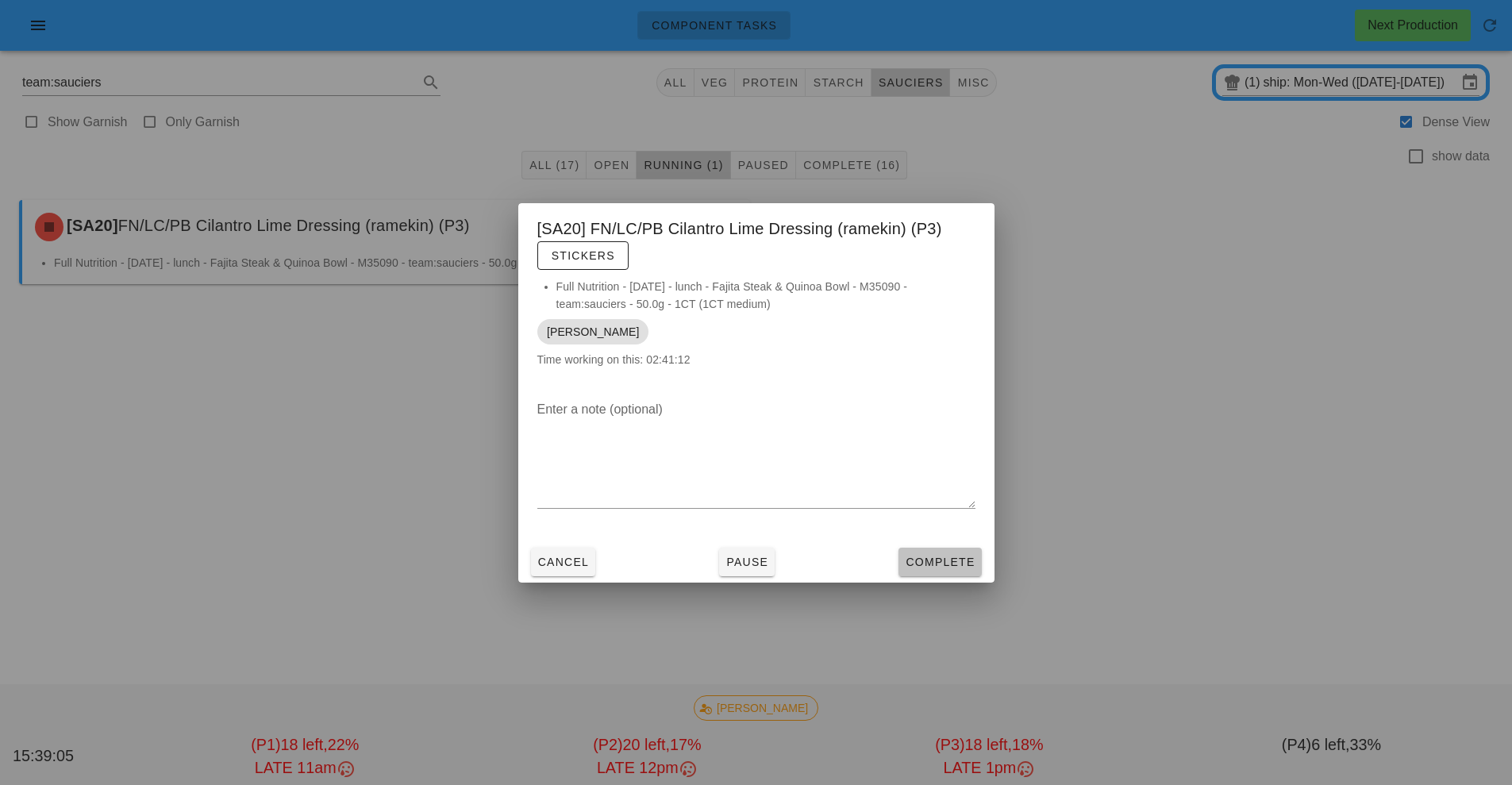
click at [934, 574] on button "Complete" at bounding box center [940, 562] width 83 height 28
